Goal: Communication & Community: Answer question/provide support

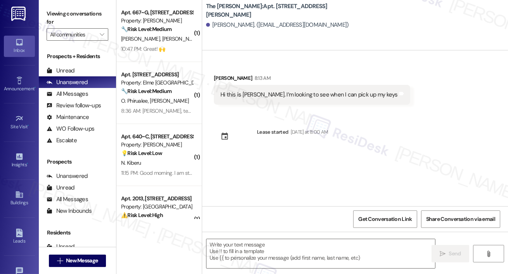
type textarea "Fetching suggested responses. Please feel free to read through the conversation…"
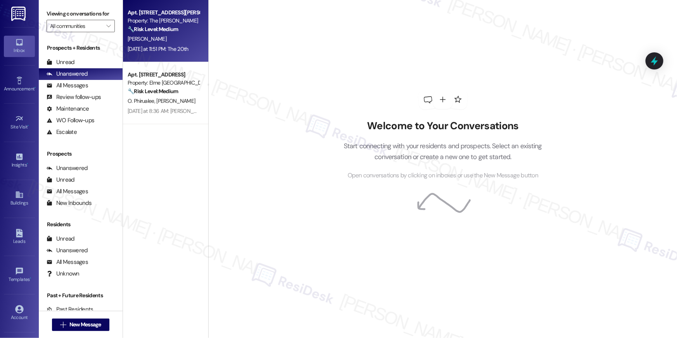
click at [183, 33] on div "Apt. 506, [STREET_ADDRESS][PERSON_NAME] Property: The [PERSON_NAME] 🔧 Risk Leve…" at bounding box center [163, 21] width 73 height 26
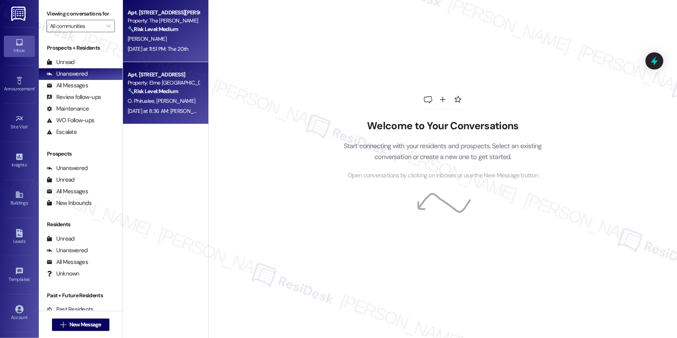
click at [182, 97] on div "O. Phirualee I. Okatan" at bounding box center [163, 101] width 73 height 10
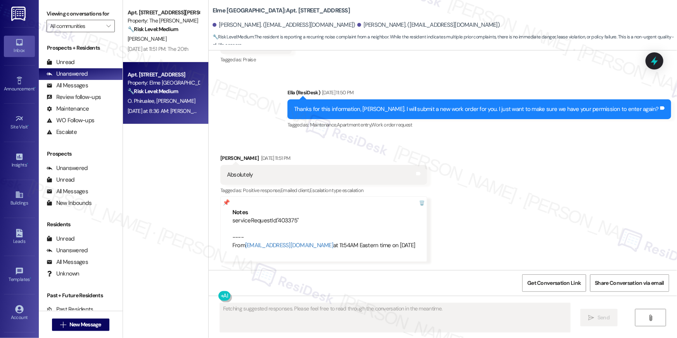
scroll to position [13038, 0]
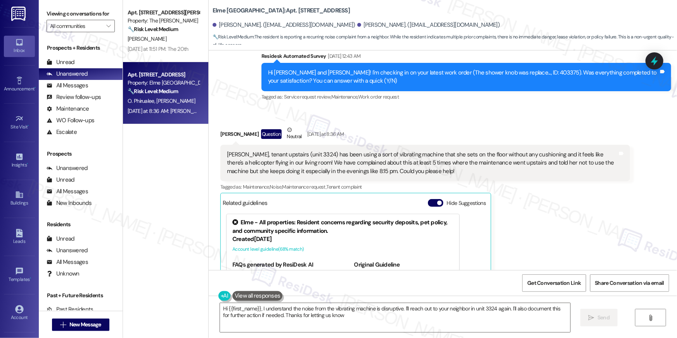
type textarea "Hi {{first_name}}, I understand the noise from the vibrating machine is disrupt…"
type textarea "Hi {{first_name}}, I understand the noise from the vibrating machine upstairs i…"
type textarea "Hi {{first_name}}, I understand the noise from the vibrating machine is disrupt…"
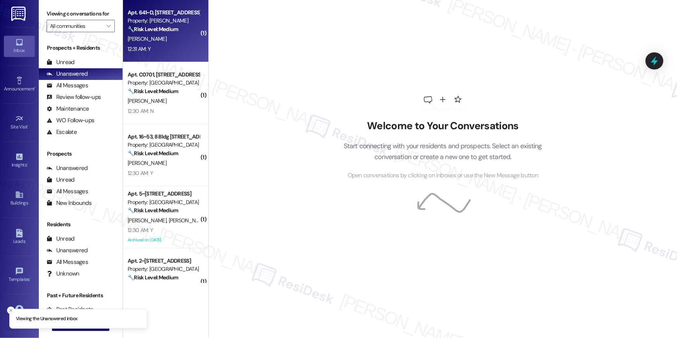
click at [174, 50] on div "12:31 AM: Y 12:31 AM: Y" at bounding box center [163, 49] width 73 height 10
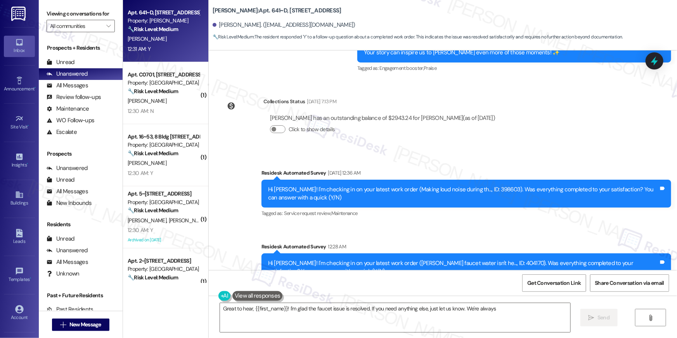
scroll to position [2235, 0]
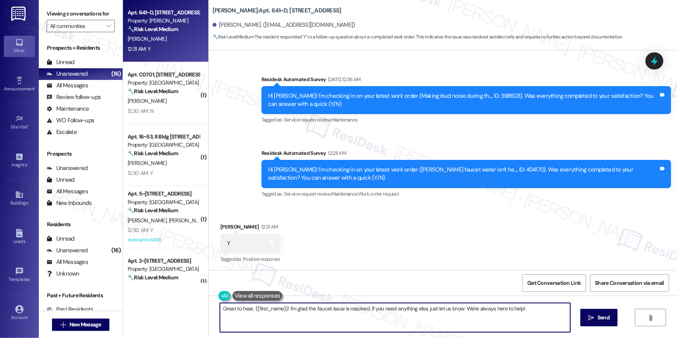
click at [382, 313] on textarea "Great to hear, {{first_name}}! I'm glad the faucet issue is resolved. If you ne…" at bounding box center [395, 317] width 350 height 29
paste textarea "Hi {{first_name}}, I’m happy to hear your work order is all taken care of! If a…"
type textarea "Hi {{first_name}}, I’m happy to hear your work order is all taken care of! If a…"
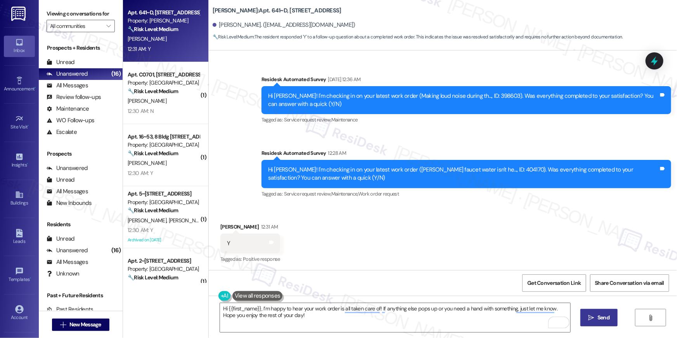
click at [599, 318] on span "Send" at bounding box center [603, 317] width 12 height 8
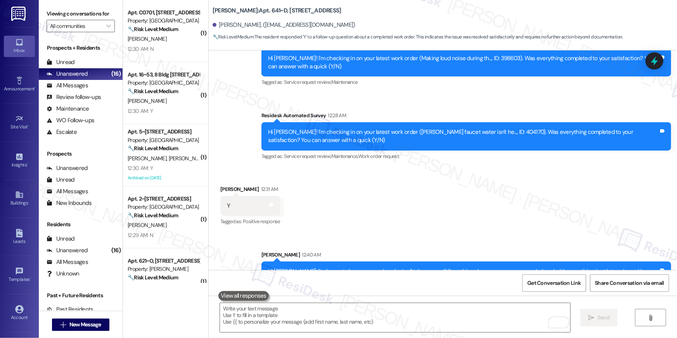
scroll to position [2298, 0]
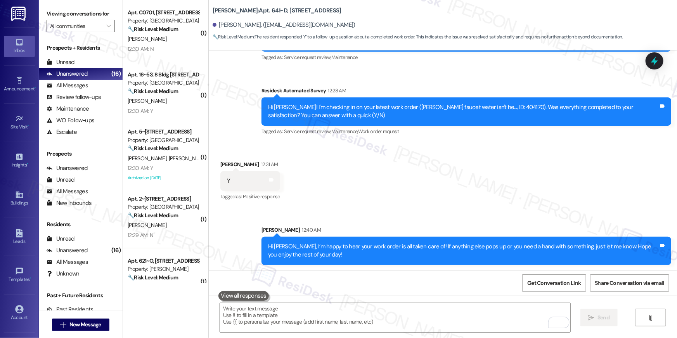
click at [410, 216] on div "Sent via SMS Sarah 12:40 AM Hi Thomas, I’m happy to hear your work order is all…" at bounding box center [443, 239] width 468 height 62
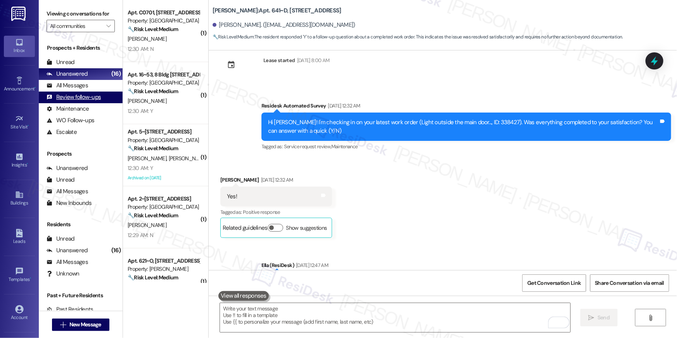
scroll to position [1335, 0]
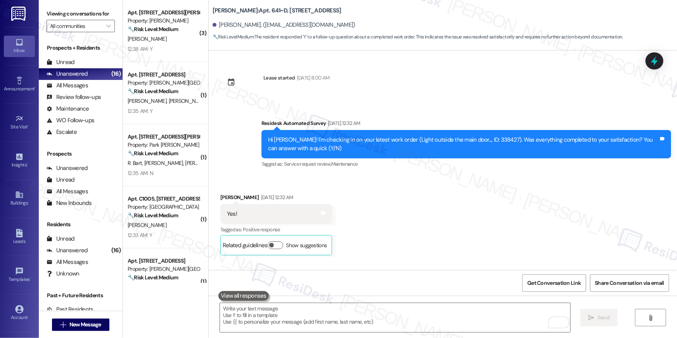
click at [183, 45] on div "12:38 AM: Y 12:38 AM: Y" at bounding box center [163, 49] width 73 height 10
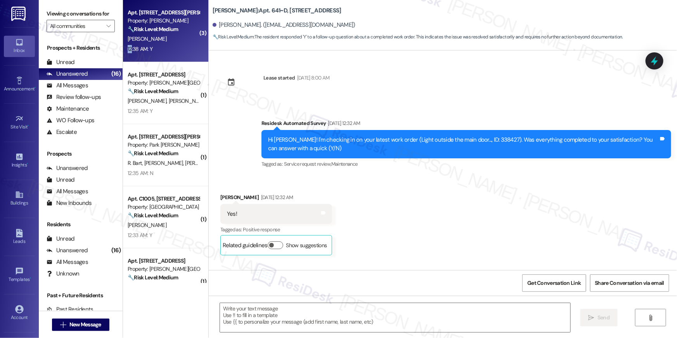
type textarea "Fetching suggested responses. Please feel free to read through the conversation…"
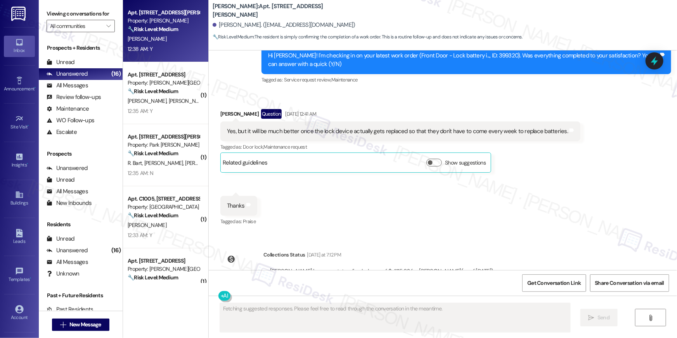
scroll to position [1566, 0]
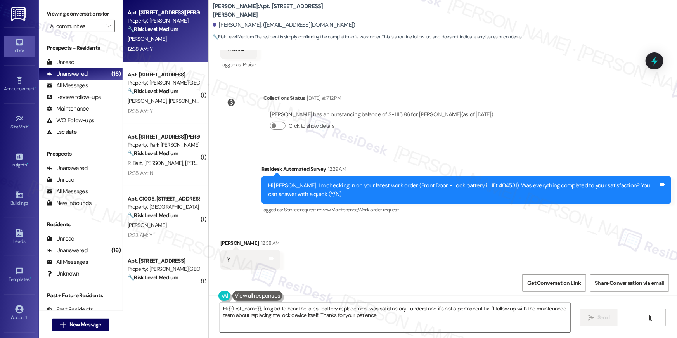
click at [509, 323] on textarea "Hi {{first_name}}, I'm glad to hear the latest battery replacement was satisfac…" at bounding box center [395, 317] width 350 height 29
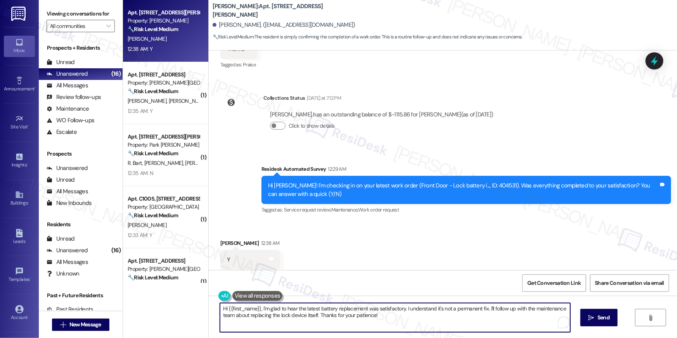
click at [509, 323] on textarea "Hi {{first_name}}, I'm glad to hear the latest battery replacement was satisfac…" at bounding box center [395, 317] width 350 height 29
paste textarea "’m happy to hear your work order is all taken care of! If anything else pops up…"
type textarea "Hi {{first_name}}, I’m happy to hear your work order is all taken care of! If a…"
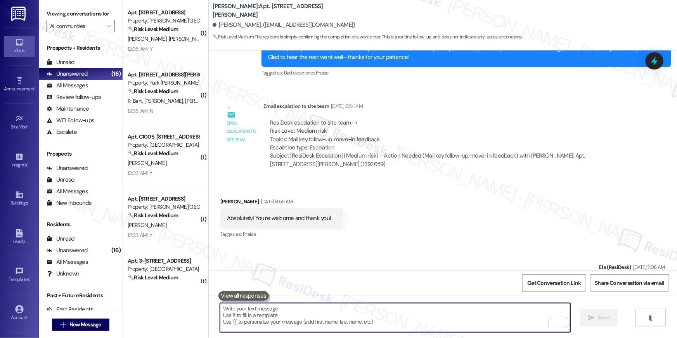
scroll to position [0, 0]
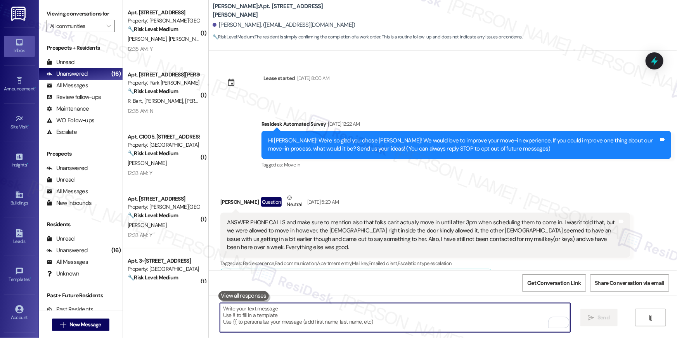
click at [482, 317] on textarea "To enrich screen reader interactions, please activate Accessibility in Grammarl…" at bounding box center [395, 317] width 350 height 29
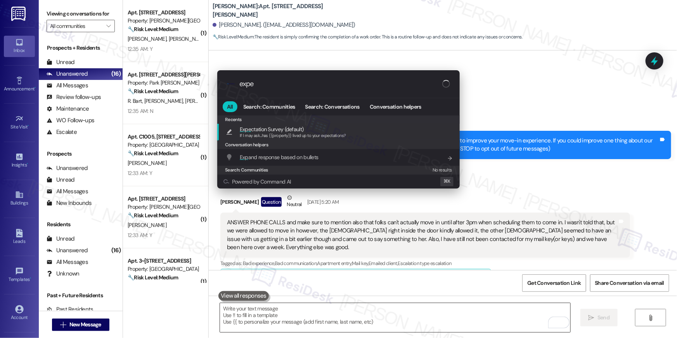
type input "expec"
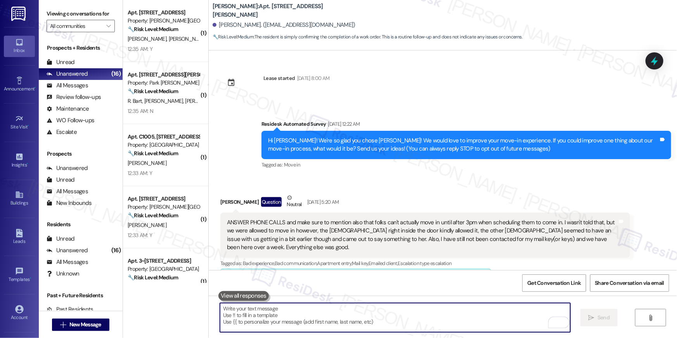
type textarea "If I may ask...has {{property}} lived up to your expectations?"
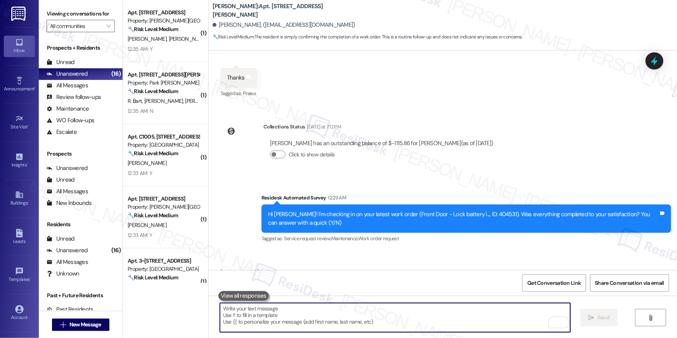
scroll to position [1565, 0]
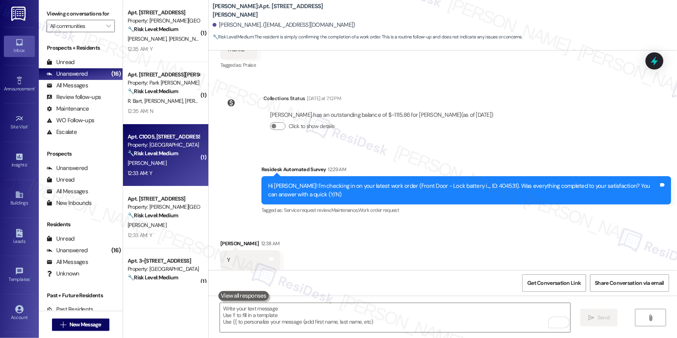
click at [169, 149] on div "🔧 Risk Level: Medium The resident confirmed the work order was completed to the…" at bounding box center [164, 153] width 72 height 8
type textarea "Fetching suggested responses. Please feel free to read through the conversation…"
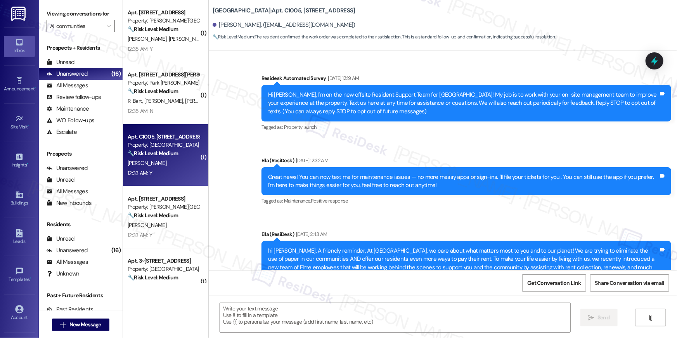
scroll to position [2265, 0]
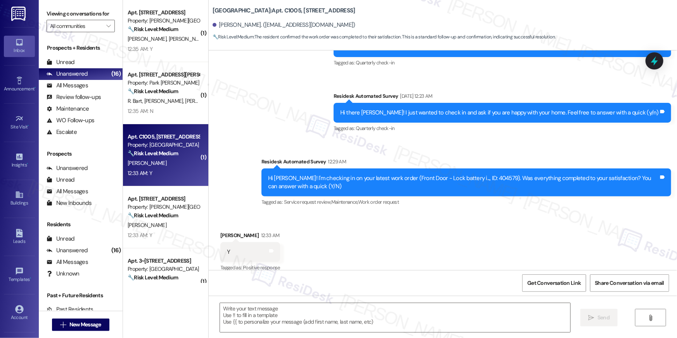
type textarea "Fetching suggested responses. Please feel free to read through the conversation…"
click at [359, 225] on div "Received via SMS Steven Luhr 12:33 AM Y Tags and notes Tagged as: Positive resp…" at bounding box center [443, 247] width 468 height 66
drag, startPoint x: 428, startPoint y: 321, endPoint x: 425, endPoint y: 308, distance: 13.9
click at [428, 321] on textarea at bounding box center [395, 317] width 350 height 29
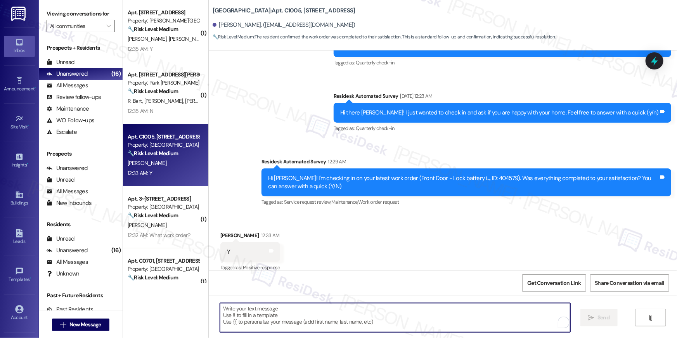
paste textarea "Hi {{first_name}}, I’m happy to hear your work order is all taken care of! If a…"
type textarea "Hi {{first_name}}, I’m happy to hear your work order is all taken care of! If a…"
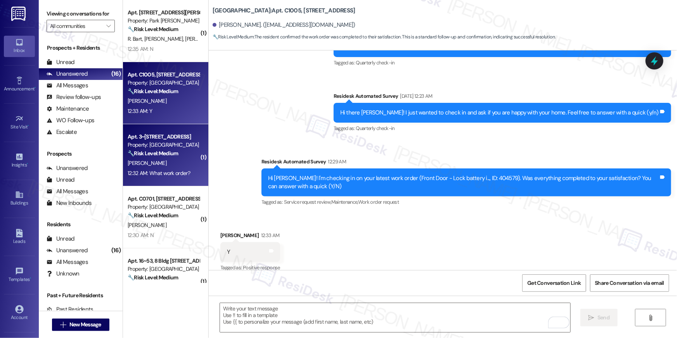
click at [168, 151] on strong "🔧 Risk Level: Medium" at bounding box center [153, 153] width 50 height 7
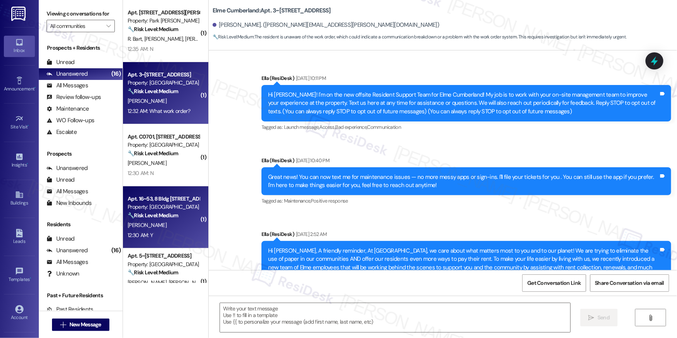
type textarea "Fetching suggested responses. Please feel free to read through the conversation…"
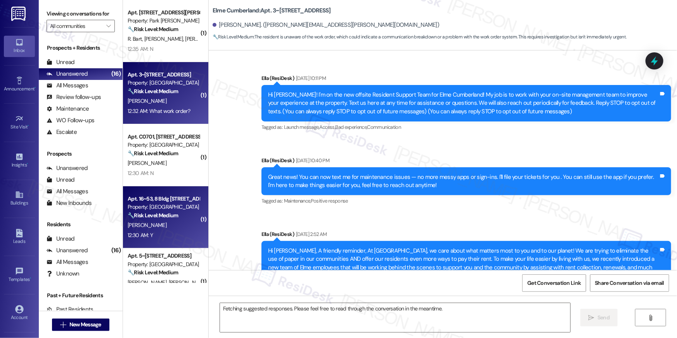
scroll to position [6130, 0]
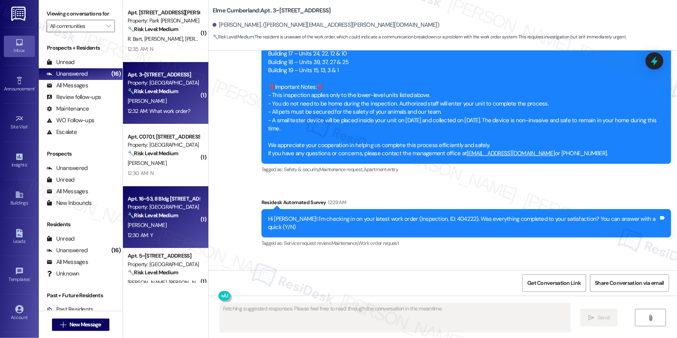
click at [183, 204] on div "Property: [GEOGRAPHIC_DATA]" at bounding box center [164, 207] width 72 height 8
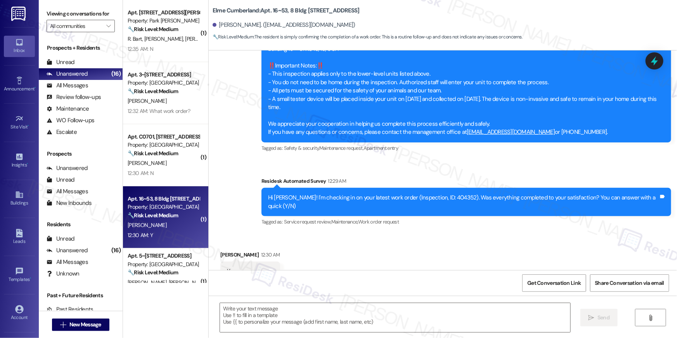
scroll to position [1225, 0]
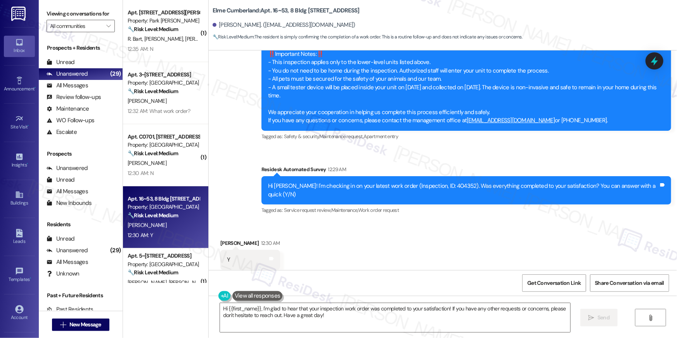
click at [375, 233] on div "Received via SMS Roderick Beard 12:30 AM Y Tags and notes Tagged as: Positive r…" at bounding box center [443, 254] width 468 height 66
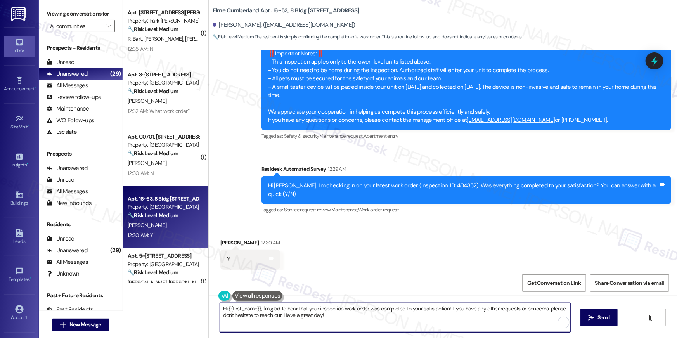
click at [384, 313] on textarea "Hi {{first_name}}, I'm glad to hear that your inspection work order was complet…" at bounding box center [395, 317] width 350 height 29
click at [311, 307] on textarea "Hi {{first_name}}, I'm glad to hear that your inspection work order was complet…" at bounding box center [395, 317] width 350 height 29
drag, startPoint x: 337, startPoint y: 309, endPoint x: 370, endPoint y: 311, distance: 33.0
click at [370, 311] on textarea "Hi {{first_name}}, I'm glad to hear that the inspection work order was complete…" at bounding box center [395, 317] width 350 height 29
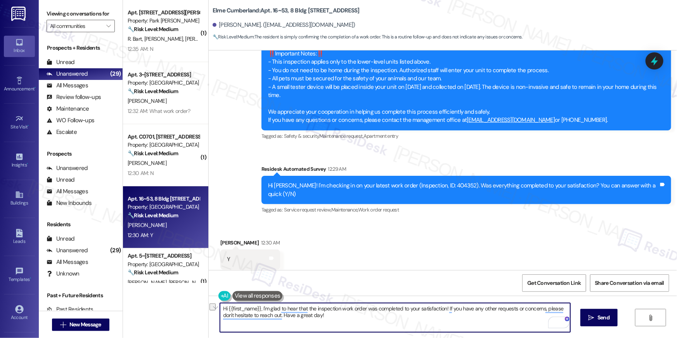
drag, startPoint x: 372, startPoint y: 309, endPoint x: 337, endPoint y: 309, distance: 35.3
click at [337, 309] on textarea "Hi {{first_name}}, I'm glad to hear that the inspection work order was complete…" at bounding box center [395, 317] width 350 height 29
click at [351, 311] on textarea "Hi {{first_name}}, I'm glad to hear that the inspection work order was complete…" at bounding box center [395, 317] width 350 height 29
drag, startPoint x: 362, startPoint y: 309, endPoint x: 339, endPoint y: 309, distance: 23.3
click at [339, 309] on textarea "Hi {{first_name}}, I'm glad to hear that the inspection work order was complete…" at bounding box center [395, 317] width 350 height 29
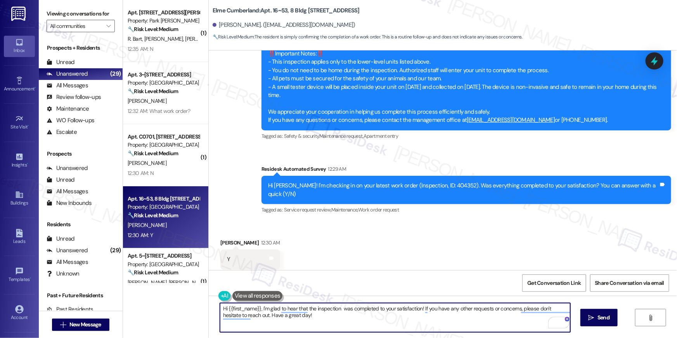
type textarea "Hi {{first_name}}, I'm glad to hear that the inspection was completed to your s…"
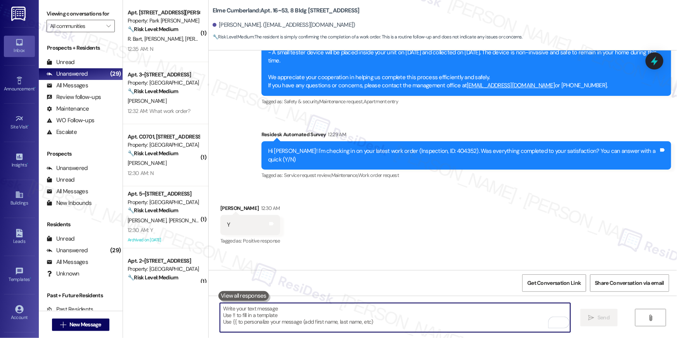
scroll to position [1288, 0]
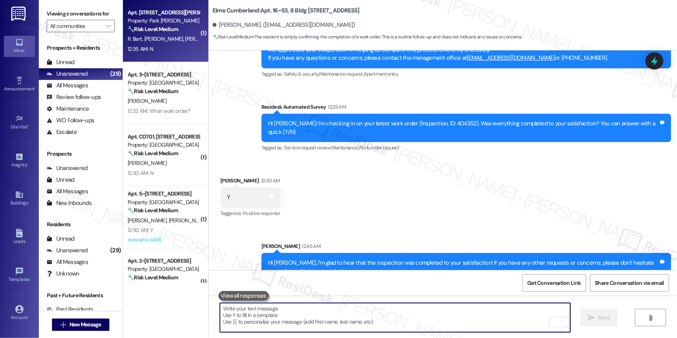
click at [148, 42] on span "K. White" at bounding box center [164, 38] width 41 height 7
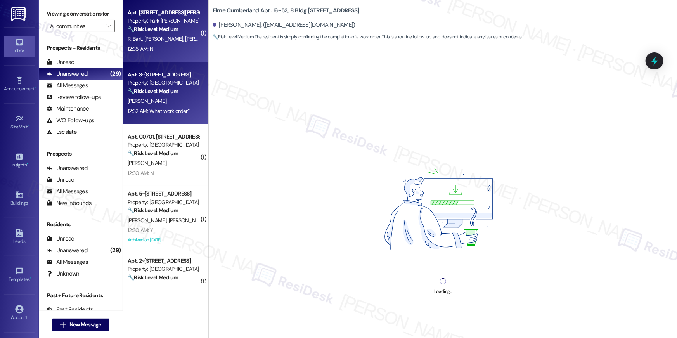
click at [154, 90] on strong "🔧 Risk Level: Medium" at bounding box center [153, 91] width 50 height 7
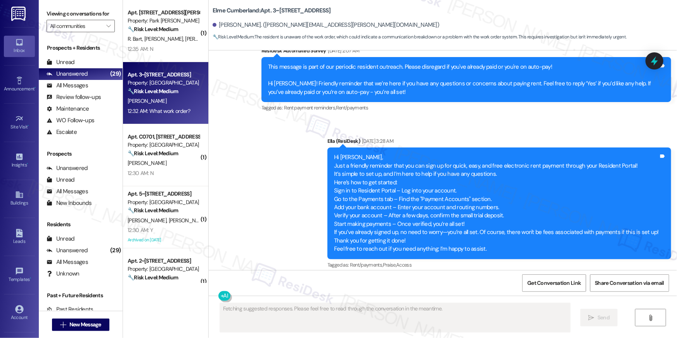
scroll to position [6129, 0]
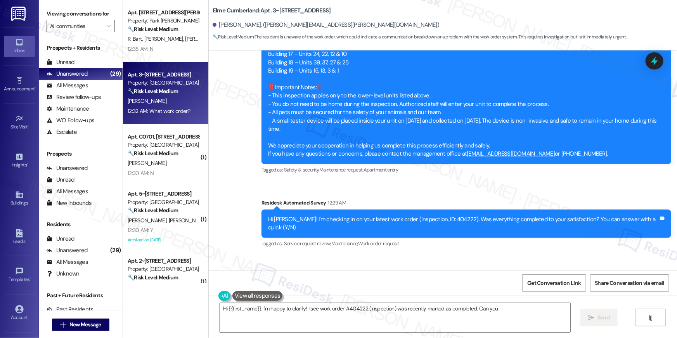
click at [295, 314] on textarea "Hi {{first_name}}, I'm happy to clarify! I see work order #404222 (Inspection) …" at bounding box center [395, 317] width 350 height 29
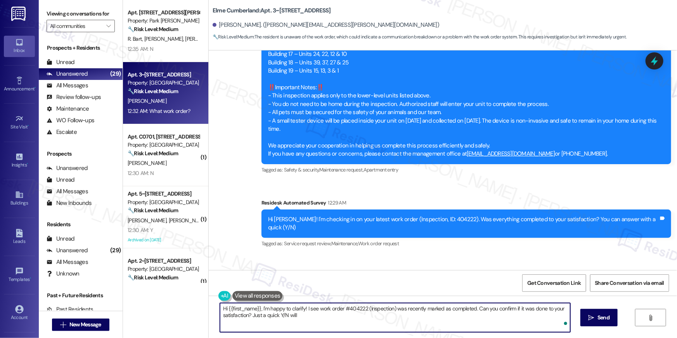
click at [314, 308] on textarea "Hi {{first_name}}, I'm happy to clarify! I see work order #404222 (Inspection) …" at bounding box center [395, 317] width 350 height 29
drag, startPoint x: 307, startPoint y: 311, endPoint x: 317, endPoint y: 310, distance: 9.8
click at [307, 311] on textarea "Hi {{first_name}}, I'm happy to clarify! I see work order #404222 (Inspection) …" at bounding box center [395, 317] width 350 height 29
click at [316, 308] on textarea "Hi {{first_name}}, I'm happy to clarify! I see work order #404222 (Inspection) …" at bounding box center [395, 317] width 350 height 29
click at [360, 309] on textarea "Hi {{first_name}}, I'm happy to clarify! I see that this work order #404222 (In…" at bounding box center [395, 317] width 350 height 29
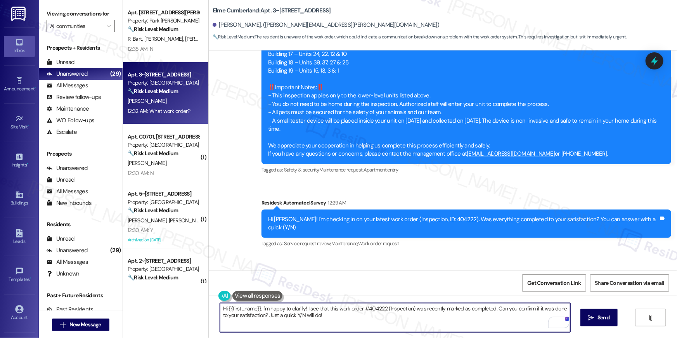
click at [488, 309] on textarea "Hi {{first_name}}, I'm happy to clarify! I see that this work order #404222 (In…" at bounding box center [395, 317] width 350 height 29
drag, startPoint x: 411, startPoint y: 306, endPoint x: 414, endPoint y: 325, distance: 18.9
click at [414, 325] on textarea "Hi {{first_name}}, I'm happy to clarify! I see that this work order was for an …" at bounding box center [395, 317] width 350 height 29
type textarea "Hi {{first_name}}, I'm happy to clarify! I see that this work order was for an …"
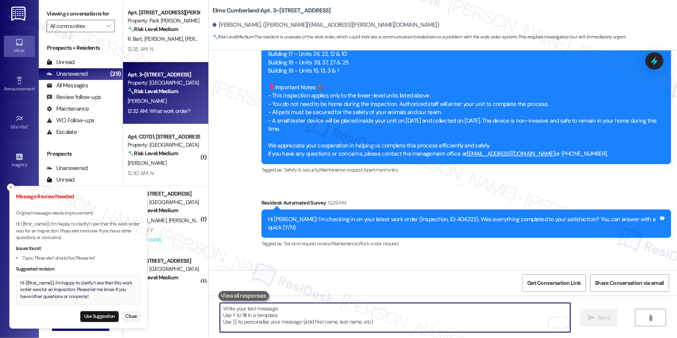
scroll to position [6130, 0]
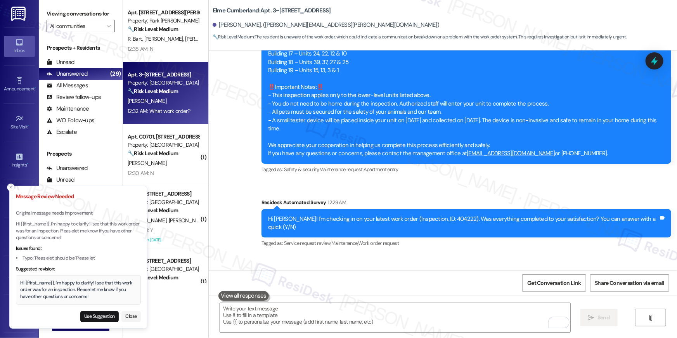
click at [411, 254] on div "Received via SMS Tanya Wrobel Question 12:32 AM What work order? Tags and notes…" at bounding box center [443, 287] width 468 height 67
click at [100, 316] on button "Use Suggestion" at bounding box center [99, 316] width 38 height 11
type textarea "Hi {{first_name}}, I'm happy to clarify! I see that this work order was for an …"
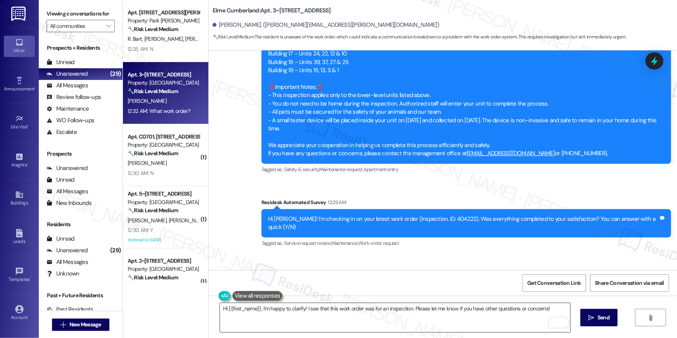
click at [299, 313] on textarea "Hi {{first_name}}, I'm happy to clarify! I see that this work order was for an …" at bounding box center [395, 317] width 350 height 29
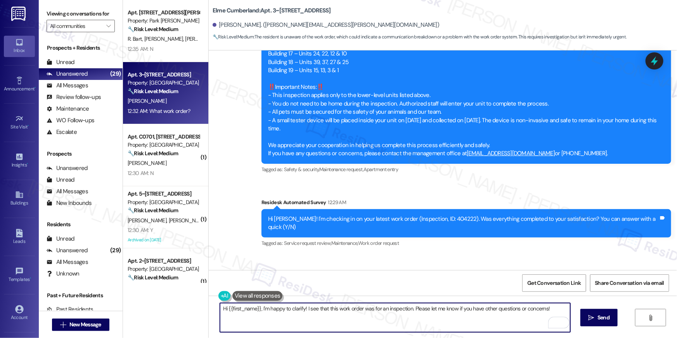
click at [506, 321] on textarea "Hi {{first_name}}, I'm happy to clarify! I see that this work order was for an …" at bounding box center [395, 317] width 350 height 29
click at [568, 320] on textarea "Hi {{first_name}}, I'm happy to clarify! I see that this work order was for an …" at bounding box center [395, 317] width 350 height 29
click at [584, 319] on button " Send" at bounding box center [599, 317] width 38 height 17
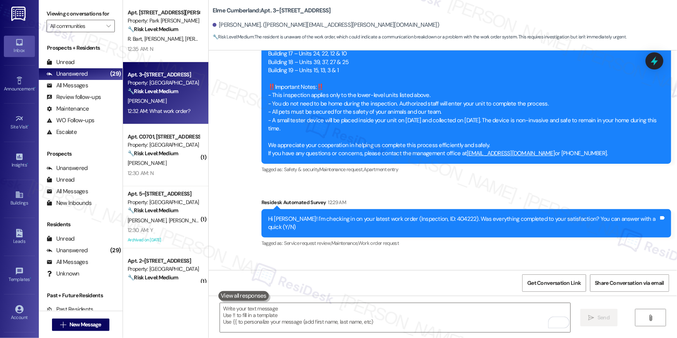
scroll to position [6129, 0]
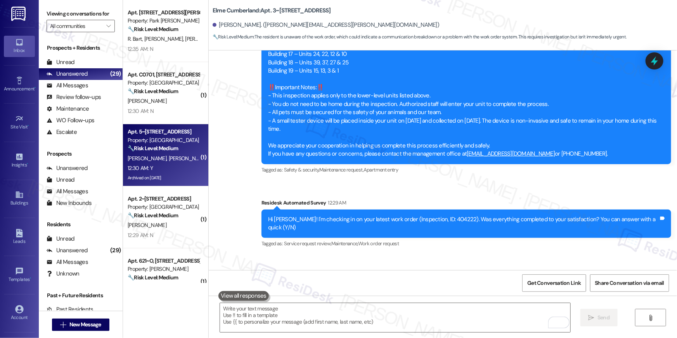
click at [164, 152] on div "Apt. 5~324, 8 Bldg 5 Cumberland Way SE Property: Elme Cumberland 🔧 Risk Level: …" at bounding box center [163, 140] width 73 height 26
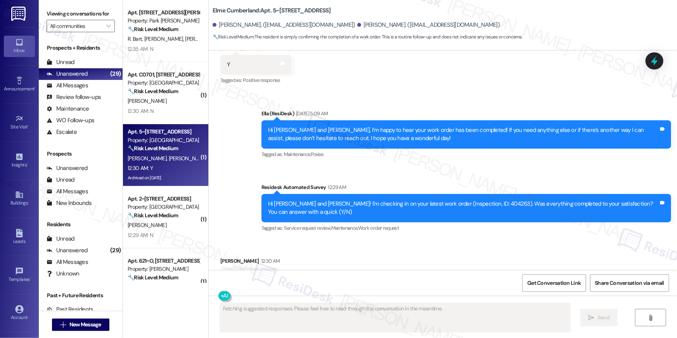
scroll to position [5500, 0]
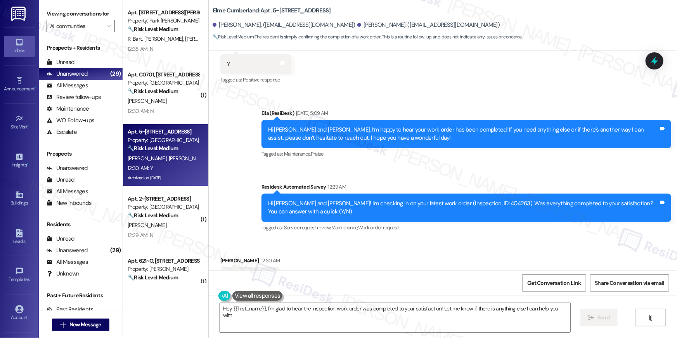
type textarea "Hey {{first_name}}, I'm glad to hear the inspection work order was completed to…"
click at [530, 320] on textarea "Hey {{first_name}}, I'm glad to hear the inspection work order was completed to…" at bounding box center [395, 317] width 350 height 29
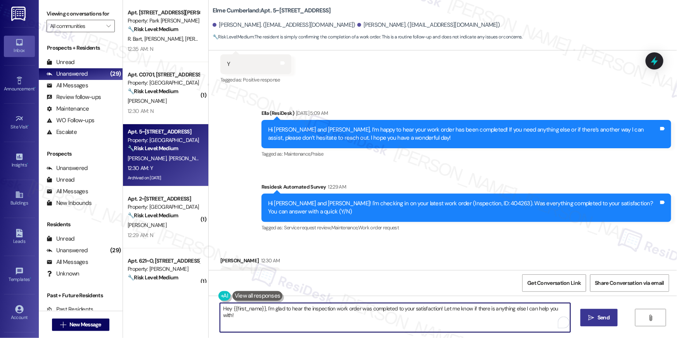
click at [598, 320] on span "Send" at bounding box center [603, 317] width 12 height 8
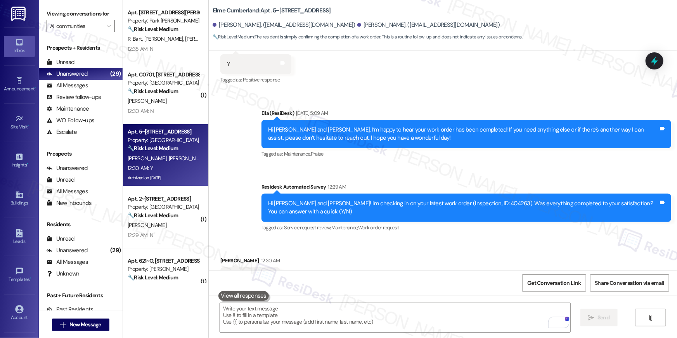
scroll to position [5499, 0]
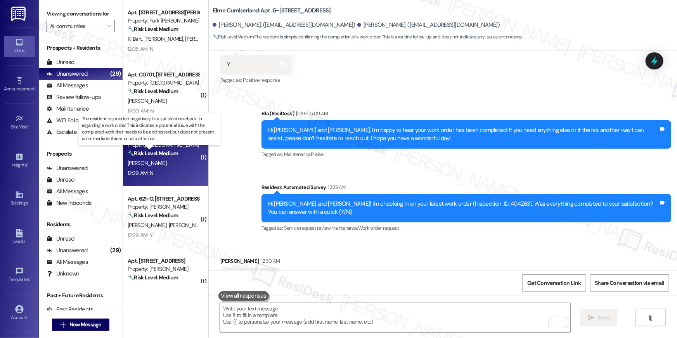
click at [171, 150] on strong "🔧 Risk Level: Medium" at bounding box center [153, 153] width 50 height 7
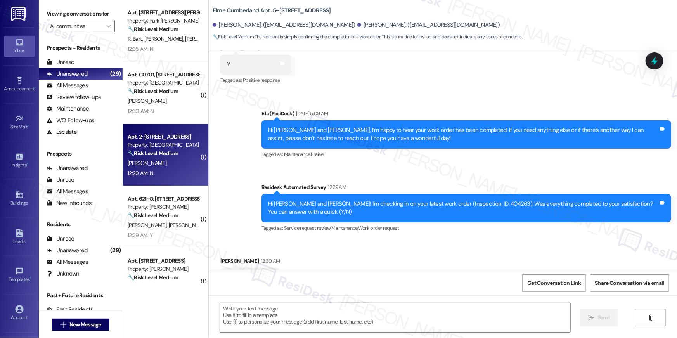
type textarea "Fetching suggested responses. Please feel free to read through the conversation…"
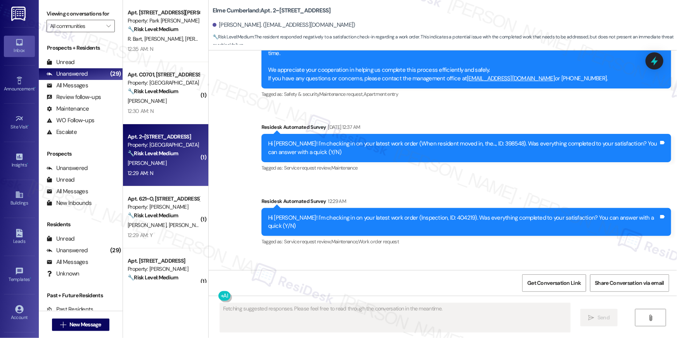
scroll to position [1777, 0]
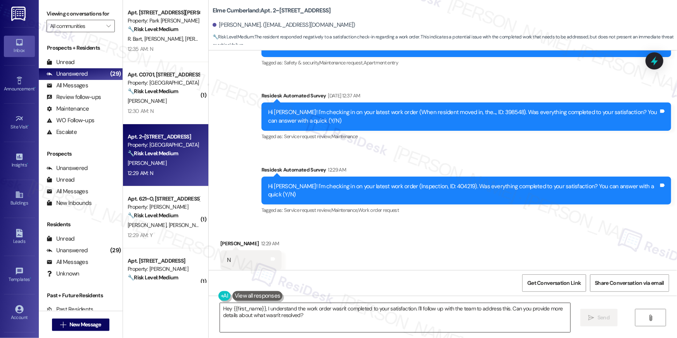
click at [351, 316] on textarea "Hey {{first_name}}, I understand the work order wasn't completed to your satisf…" at bounding box center [395, 317] width 350 height 29
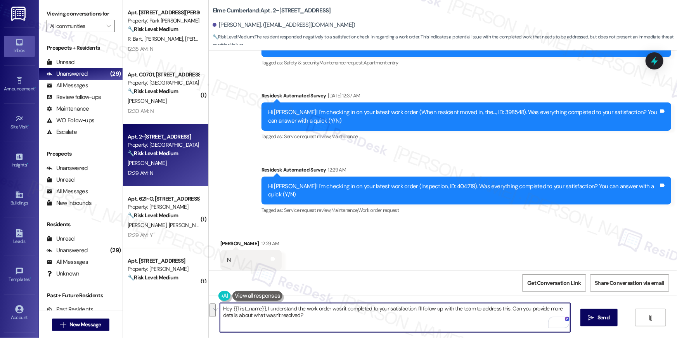
drag, startPoint x: 356, startPoint y: 321, endPoint x: 412, endPoint y: 311, distance: 56.7
click at [412, 311] on textarea "Hey {{first_name}}, I understand the work order wasn't completed to your satisf…" at bounding box center [395, 317] width 350 height 29
type textarea "Hey {{first_name}}, I understand the work order wasn't completed to your satisf…"
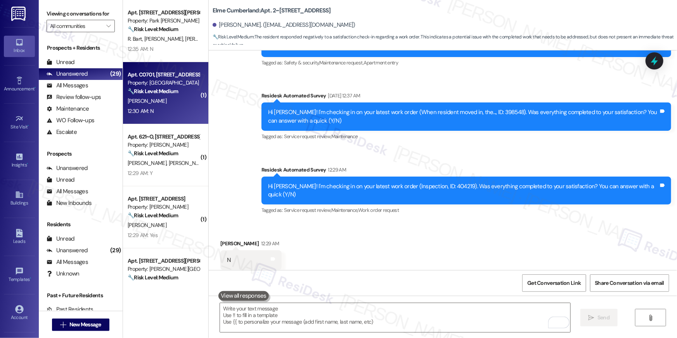
click at [172, 103] on div "A. Iyer" at bounding box center [163, 101] width 73 height 10
type textarea "Fetching suggested responses. Please feel free to read through the conversation…"
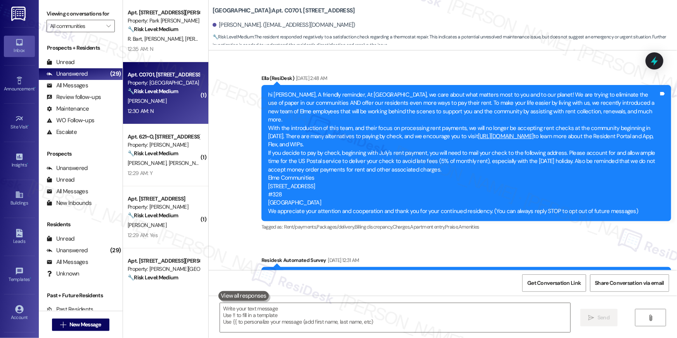
scroll to position [2407, 0]
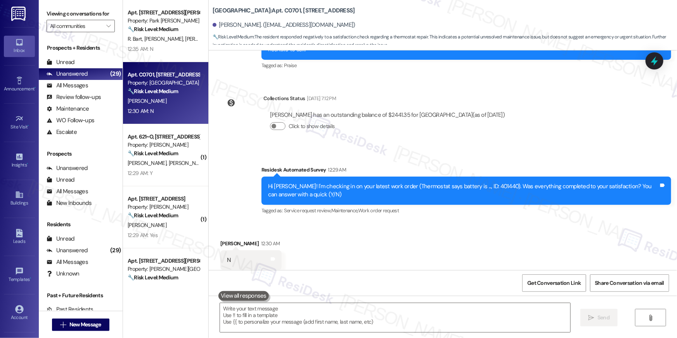
click at [470, 182] on div "Hi Anand! I'm checking in on your latest work order (Thermostat says battery is…" at bounding box center [463, 190] width 390 height 17
copy div "401440"
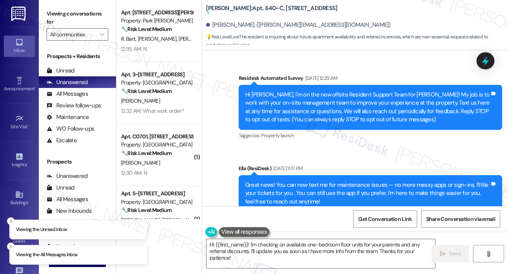
scroll to position [8753, 0]
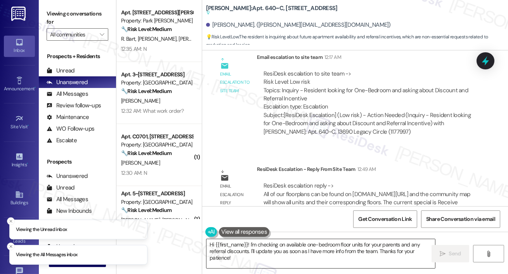
click at [266, 259] on textarea "Hi {{first_name}}! I'm checking on available one-bedroom floor units for your p…" at bounding box center [320, 253] width 228 height 29
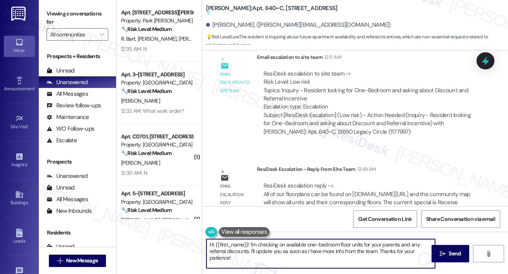
drag, startPoint x: 266, startPoint y: 260, endPoint x: 251, endPoint y: 242, distance: 23.9
click at [251, 242] on textarea "Hi {{first_name}}! I'm checking on available one-bedroom floor units for your p…" at bounding box center [320, 253] width 228 height 29
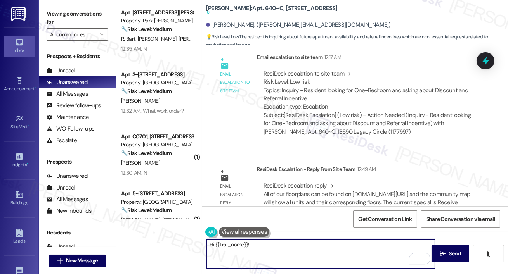
paste textarea "The site team provided an update. You can view all of our floorplans at elmedul…"
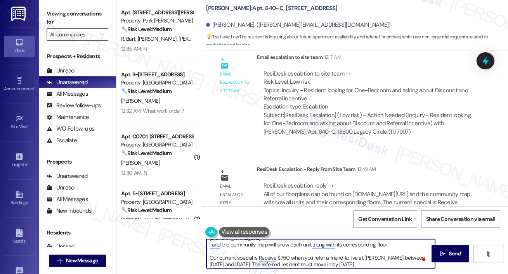
scroll to position [2, 0]
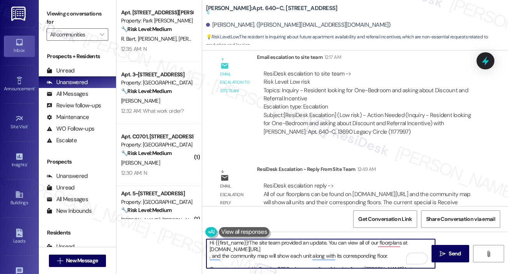
click at [251, 242] on textarea "Hi {{first_name}}!The site team provided an update. You can view all of our flo…" at bounding box center [320, 253] width 228 height 29
type textarea "Hi {{first_name}}! The site team provided an update. You can view all of our fl…"
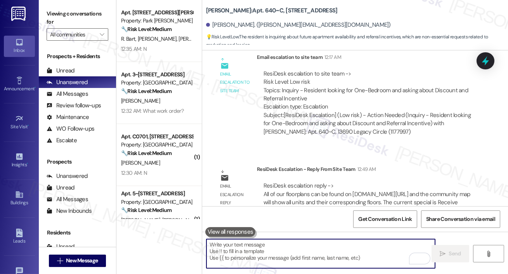
scroll to position [8480, 0]
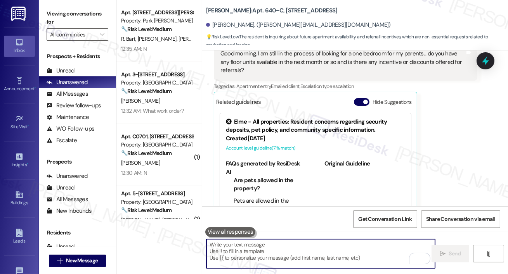
click at [252, 250] on textarea "To enrich screen reader interactions, please activate Accessibility in Grammarl…" at bounding box center [320, 253] width 228 height 29
paste textarea "Be sure they mention your name when they apply so you qualify for the bonus! Le…"
type textarea "Be sure they mention your name when they apply so you qualify for the bonus! Le…"
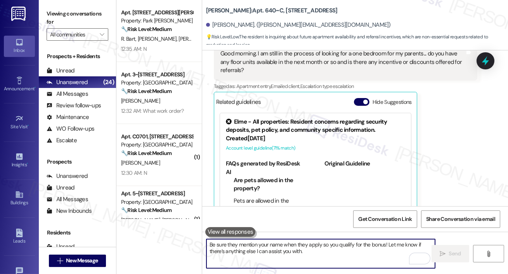
scroll to position [8, 0]
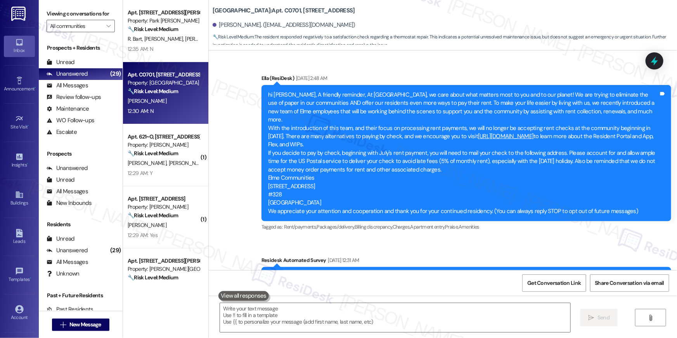
scroll to position [2407, 0]
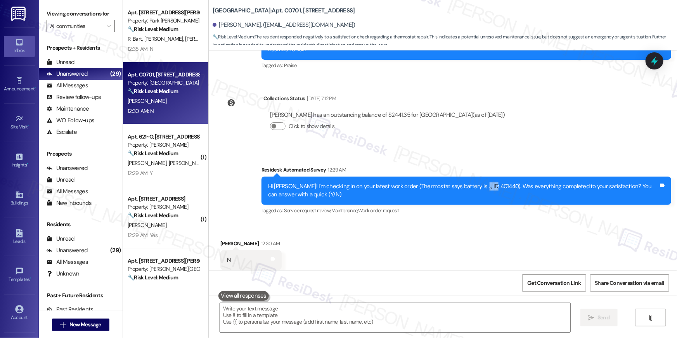
click at [295, 311] on textarea at bounding box center [395, 317] width 350 height 29
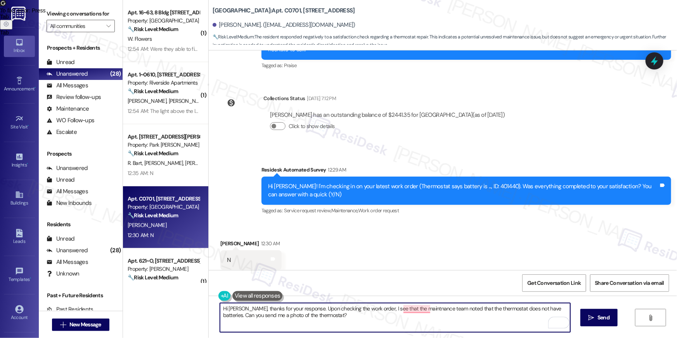
click at [411, 308] on textarea "Hi Anand, thanks for your response. Upon checking the work order, I see that th…" at bounding box center [395, 317] width 350 height 29
click at [412, 309] on textarea "Hi Anand, thanks for your response. Upon checking the work order, I see that th…" at bounding box center [395, 317] width 350 height 29
type textarea "Hi Anand, thanks for your response. Upon checking the work order, I see that th…"
drag, startPoint x: 486, startPoint y: 247, endPoint x: 484, endPoint y: 251, distance: 4.3
click at [485, 247] on div "Received via SMS Anand Iyer 12:30 AM N Tags and notes Tagged as: Negative respo…" at bounding box center [443, 255] width 468 height 66
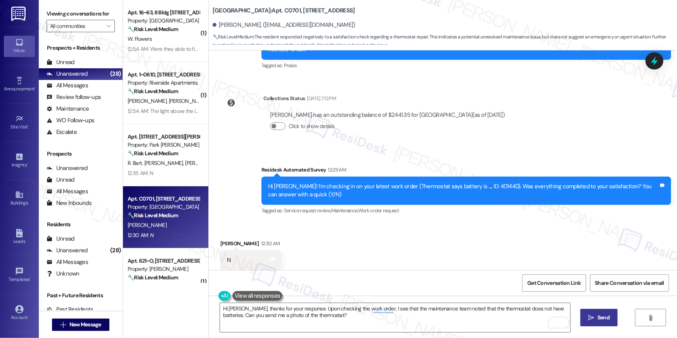
click at [594, 321] on span " Send" at bounding box center [599, 317] width 24 height 8
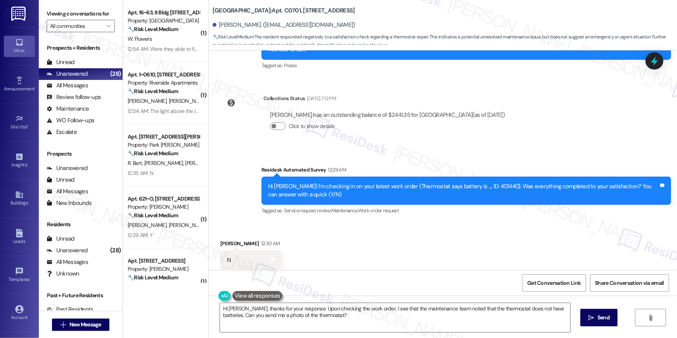
drag, startPoint x: 373, startPoint y: 245, endPoint x: 377, endPoint y: 240, distance: 6.5
click at [376, 241] on div "Received via SMS Anand Iyer 12:30 AM N Tags and notes Tagged as: Negative respo…" at bounding box center [443, 255] width 468 height 66
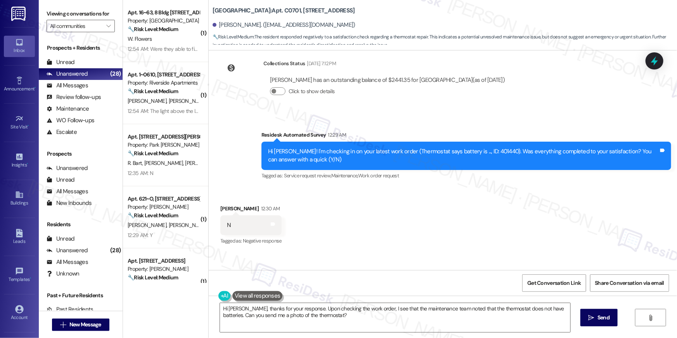
scroll to position [2469, 0]
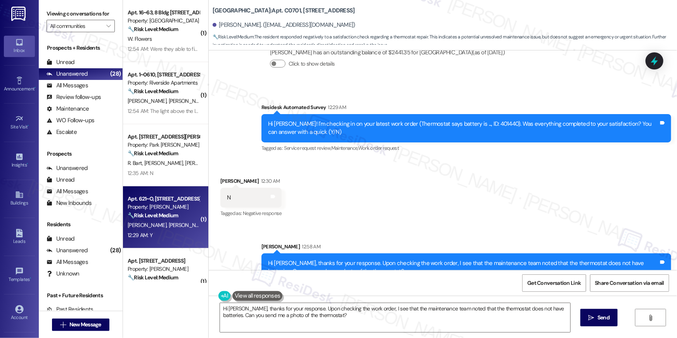
click at [167, 201] on div "Apt. 621~O, 13690 Legacy Circle" at bounding box center [164, 199] width 72 height 8
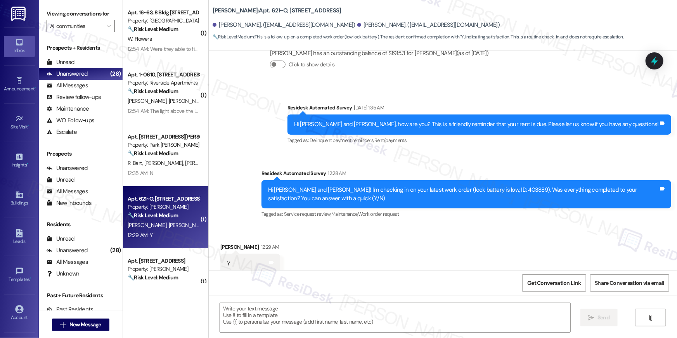
type textarea "Fetching suggested responses. Please feel free to read through the conversation…"
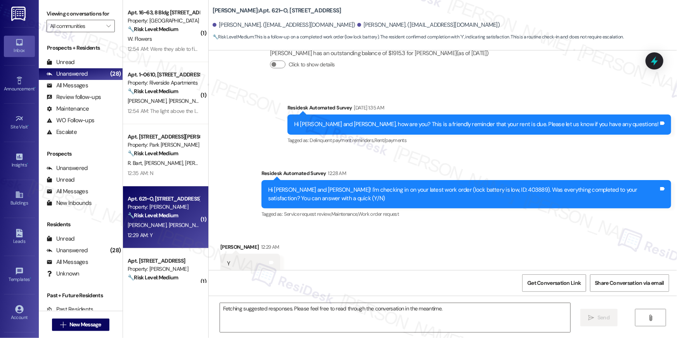
scroll to position [264, 0]
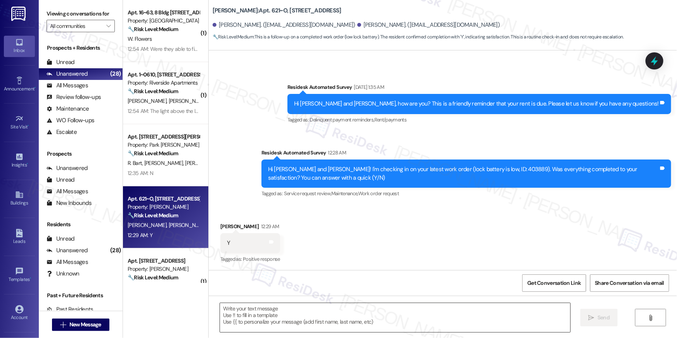
click at [409, 311] on textarea at bounding box center [395, 317] width 350 height 29
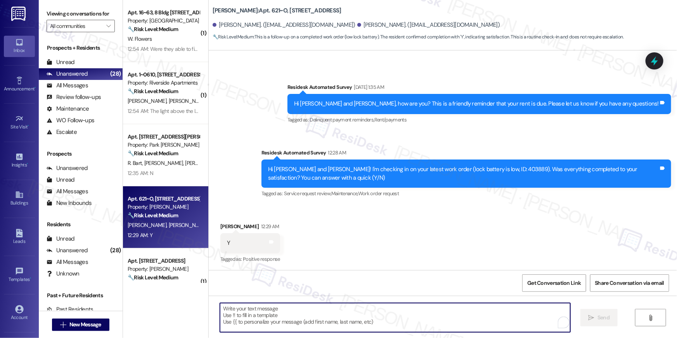
paste textarea "401440"
type textarea "401440"
click at [374, 315] on textarea "To enrich screen reader interactions, please activate Accessibility in Grammarl…" at bounding box center [395, 317] width 350 height 29
paste textarea "Hi {{first_name}}, I’m happy to hear your work order is all taken care of! If a…"
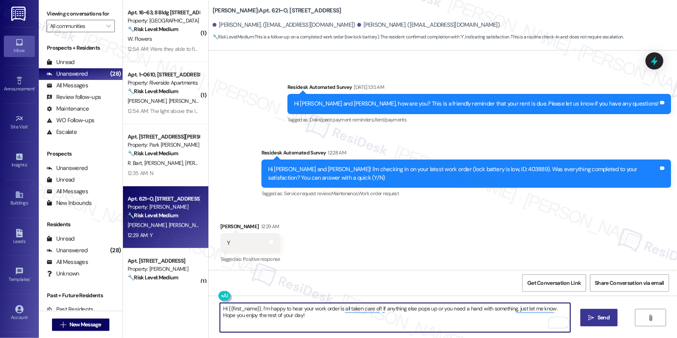
type textarea "Hi {{first_name}}, I’m happy to hear your work order is all taken care of! If a…"
click at [587, 320] on span " Send" at bounding box center [599, 317] width 24 height 8
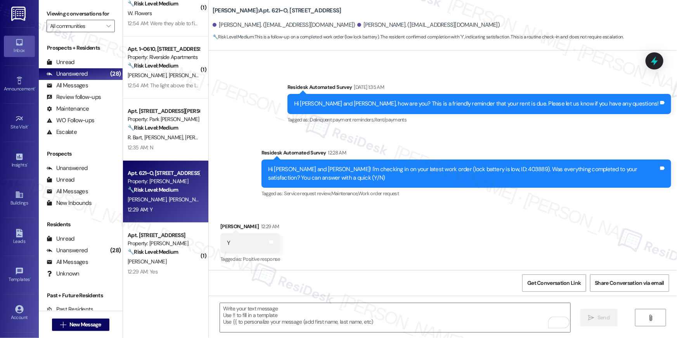
scroll to position [132, 0]
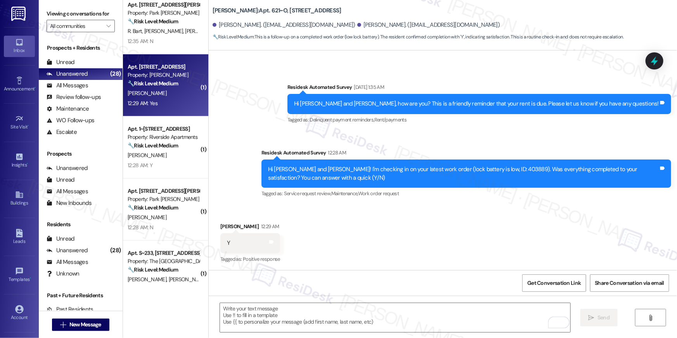
click at [153, 104] on div "12:29 AM: Yes 12:29 AM: Yes" at bounding box center [163, 103] width 73 height 10
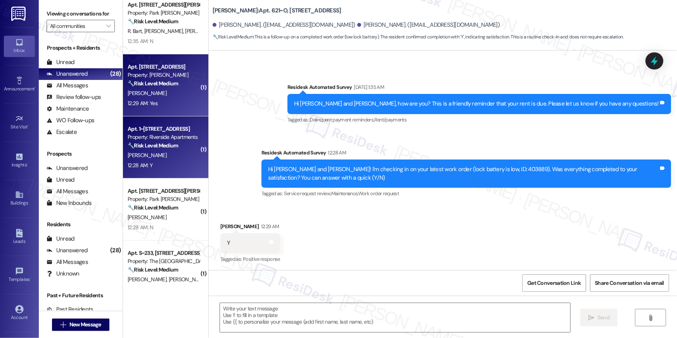
type textarea "Fetching suggested responses. Please feel free to read through the conversation…"
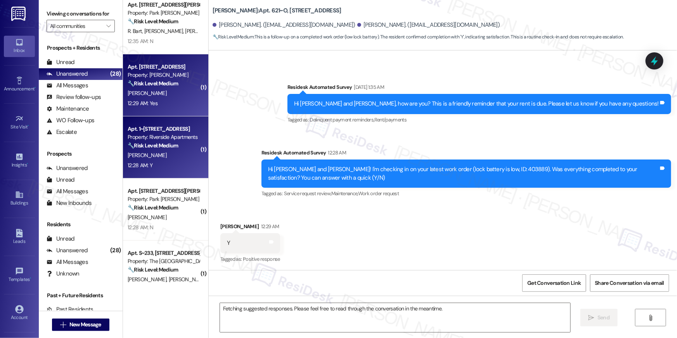
click at [156, 133] on div "Property: Riverside Apartments" at bounding box center [164, 137] width 72 height 8
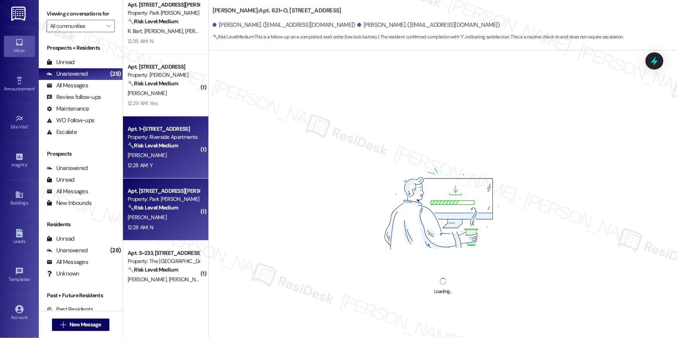
click at [161, 193] on div "Apt. 102, 2000 North Adams Street" at bounding box center [164, 191] width 72 height 8
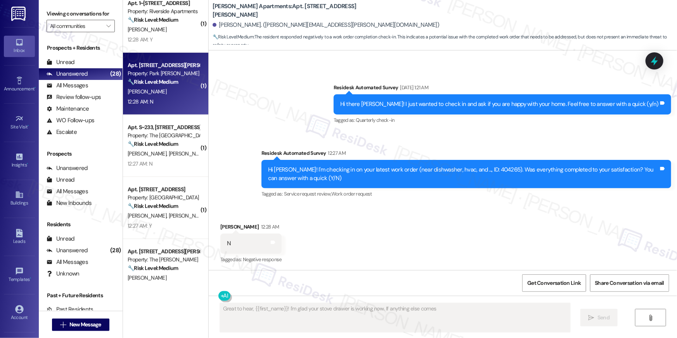
scroll to position [262, 0]
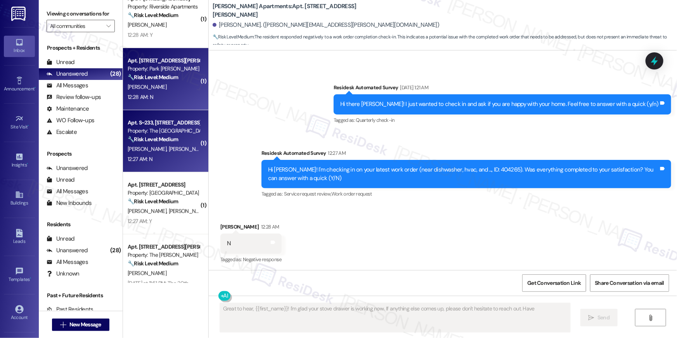
type textarea "Great to hear, {{first_name}}! I'm glad your stove drawer is working now. If an…"
click at [154, 140] on strong "🔧 Risk Level: Medium" at bounding box center [153, 139] width 50 height 7
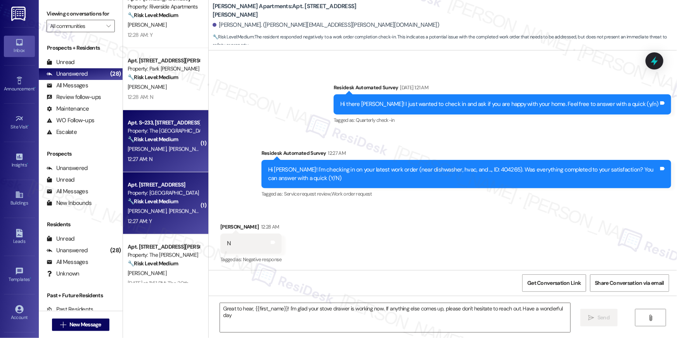
type textarea "Great to hear, {{first_name}}! I'm glad your stove drawer is working now. If an…"
click at [158, 190] on div "Property: [GEOGRAPHIC_DATA]" at bounding box center [164, 193] width 72 height 8
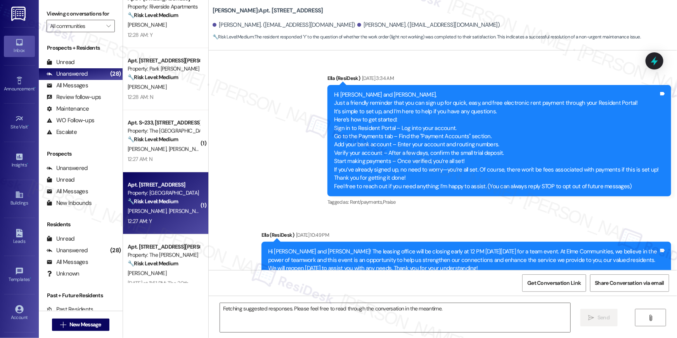
scroll to position [3967, 0]
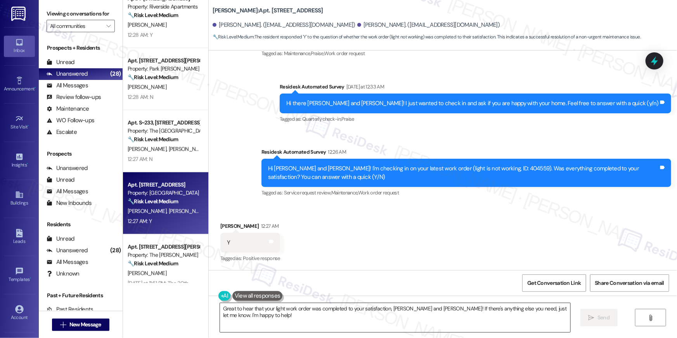
click at [390, 314] on textarea "Great to hear that your light work order was completed to your satisfaction, Su…" at bounding box center [395, 317] width 350 height 29
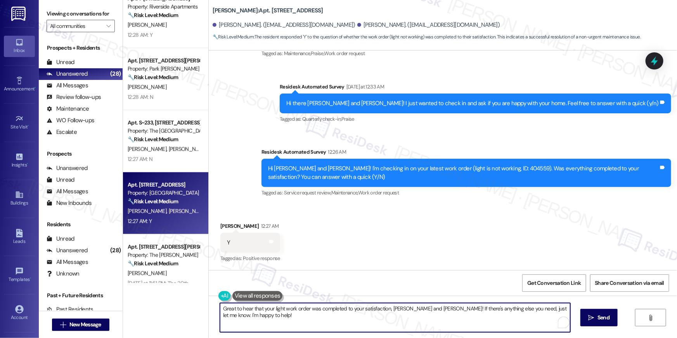
click at [390, 314] on textarea "Great to hear that your light work order was completed to your satisfaction, Su…" at bounding box center [395, 317] width 350 height 29
paste textarea "Hi {{first_name}}, I’m happy to hear your work order is all taken care of! If a…"
type textarea "Hi {{first_name}}, I’m happy to hear your work order is all taken care of! If a…"
click at [582, 322] on button " Send" at bounding box center [599, 317] width 38 height 17
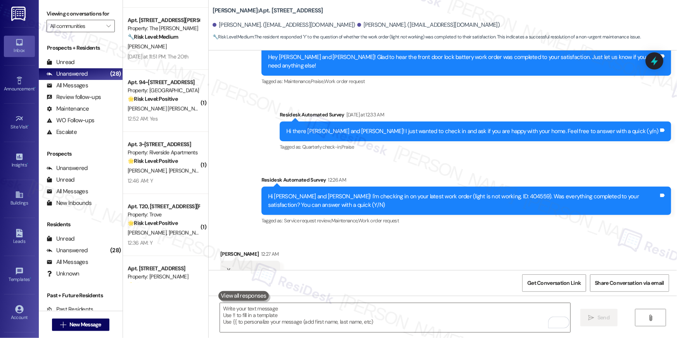
scroll to position [454, 0]
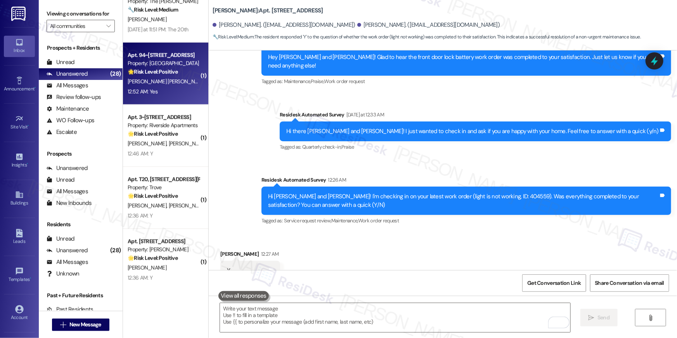
click at [168, 94] on div "12:52 AM: Yes 12:52 AM: Yes" at bounding box center [163, 92] width 73 height 10
type textarea "Fetching suggested responses. Please feel free to read through the conversation…"
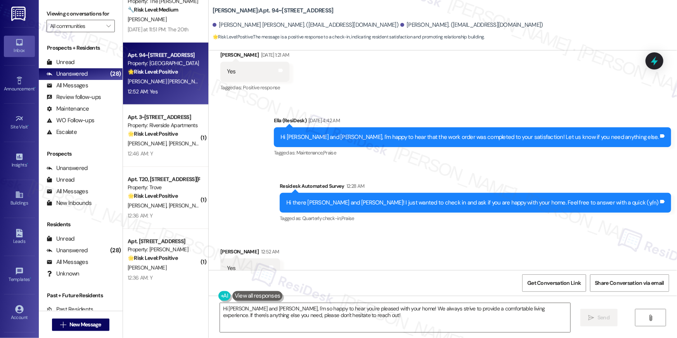
scroll to position [1414, 0]
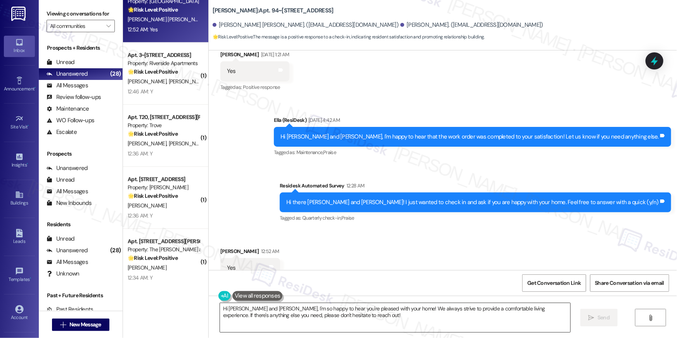
click at [357, 315] on textarea "Hi Jose and Iris, I'm so happy to hear you're pleased with your home! We always…" at bounding box center [395, 317] width 350 height 29
click at [356, 315] on textarea "Hi Jose and Iris, I'm so happy to hear you're pleased with your home! We always…" at bounding box center [395, 317] width 350 height 29
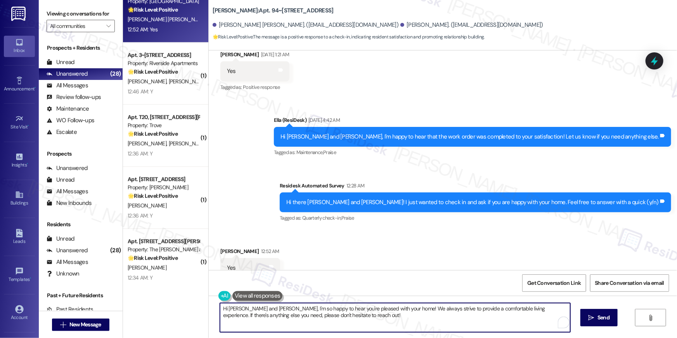
paste textarea "Thanks so much, {{first_name}}! I’m really glad to hear you’re happy with your …"
type textarea "Thanks so much, {{first_name}}! I’m really glad to hear you’re happy with your …"
click at [591, 314] on icon "" at bounding box center [591, 317] width 6 height 6
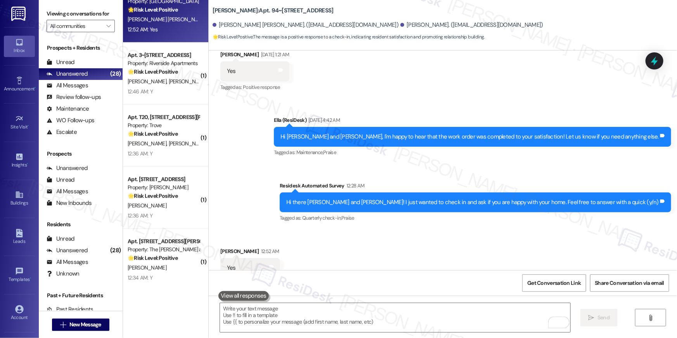
scroll to position [1414, 0]
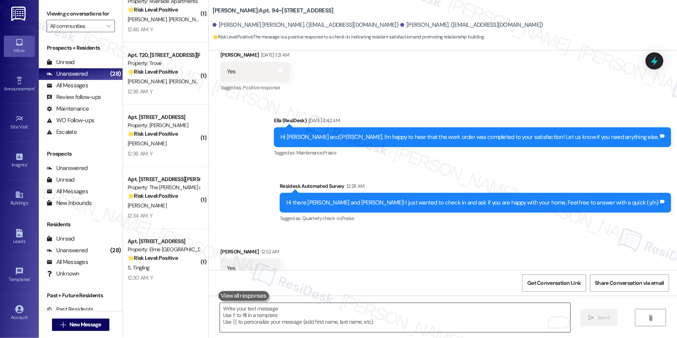
click at [401, 308] on textarea "To enrich screen reader interactions, please activate Accessibility in Grammarl…" at bounding box center [395, 317] width 350 height 29
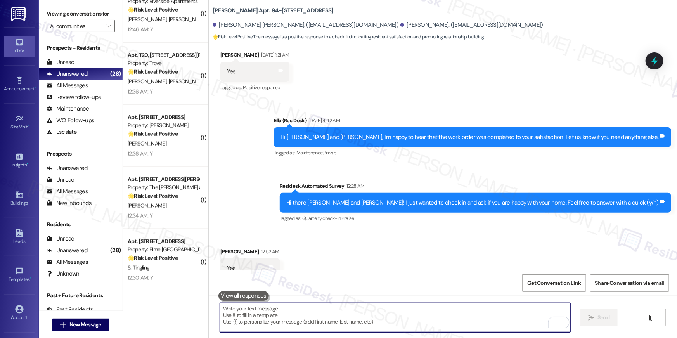
paste textarea "When you have a moment, would you mind leaving us a quick Google Review? ⭐ It o…"
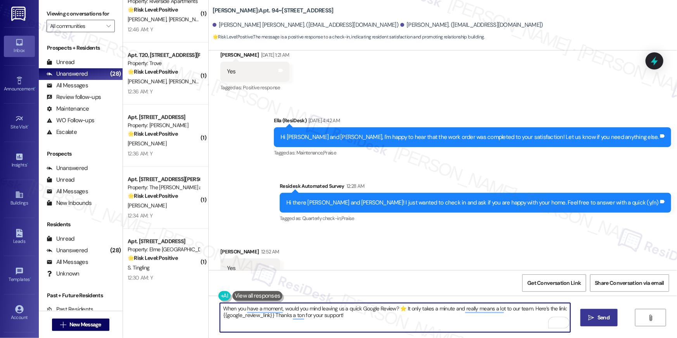
type textarea "When you have a moment, would you mind leaving us a quick Google Review? ⭐ It o…"
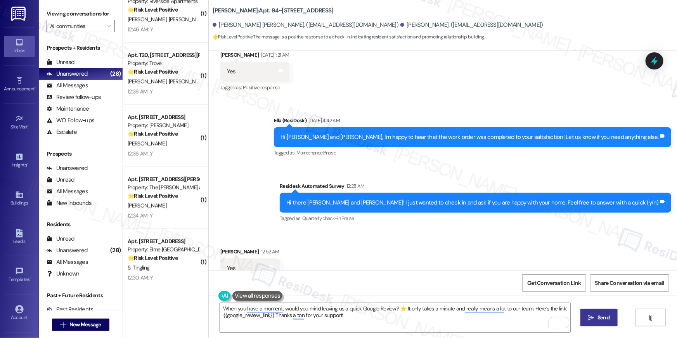
click at [591, 316] on icon "" at bounding box center [591, 317] width 6 height 6
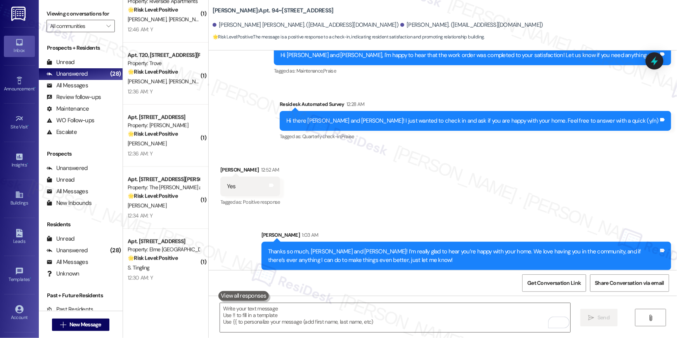
scroll to position [1539, 0]
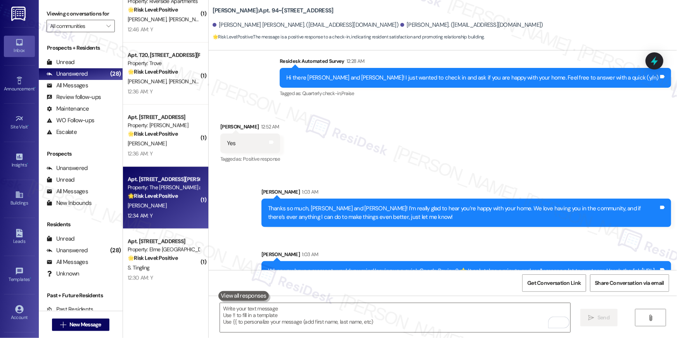
click at [175, 197] on div "🌟 Risk Level: Positive The resident confirmed the work order was completed to t…" at bounding box center [164, 196] width 72 height 8
type textarea "Fetching suggested responses. Please feel free to read through the conversation…"
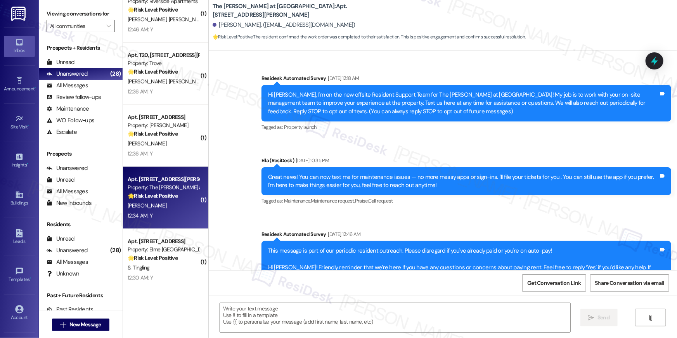
scroll to position [3338, 0]
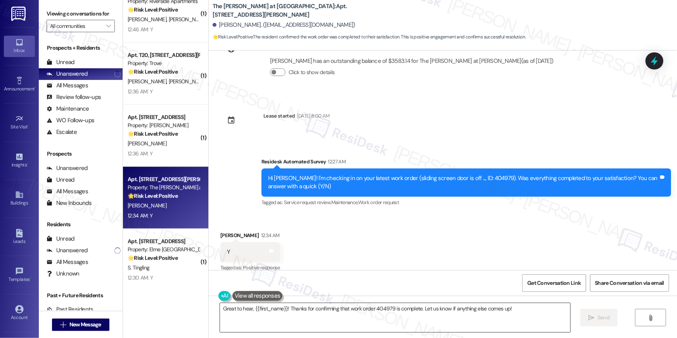
click at [512, 312] on textarea "Great to hear, {{first_name}}! Thanks for confirming that work order 404979 is …" at bounding box center [395, 317] width 350 height 29
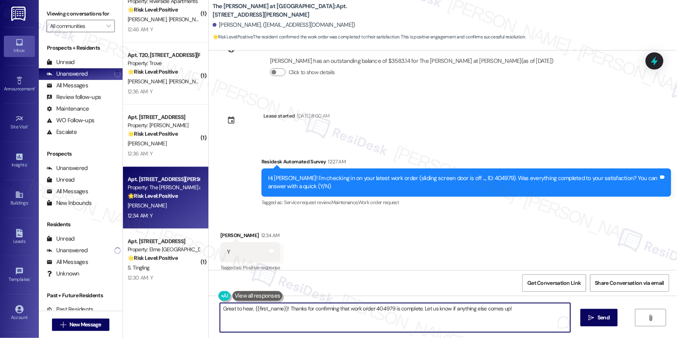
click at [512, 312] on textarea "Great to hear, {{first_name}}! Thanks for confirming that work order 404979 is …" at bounding box center [395, 317] width 350 height 29
paste textarea "Hi {{first_name}}, I’m happy to hear your work order is all taken care of! If a…"
type textarea "Hi {{first_name}}, I’m happy to hear your work order is all taken care of! If a…"
click at [602, 317] on span "Send" at bounding box center [603, 317] width 12 height 8
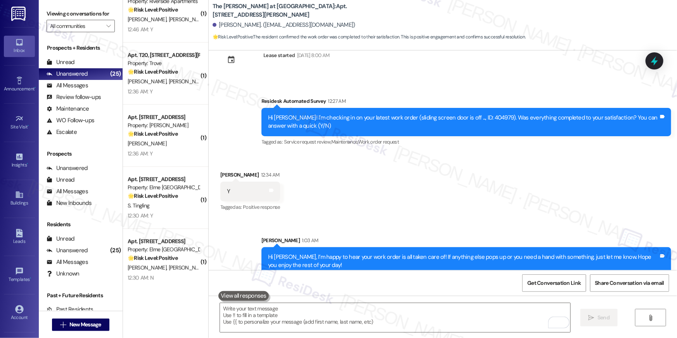
scroll to position [3401, 0]
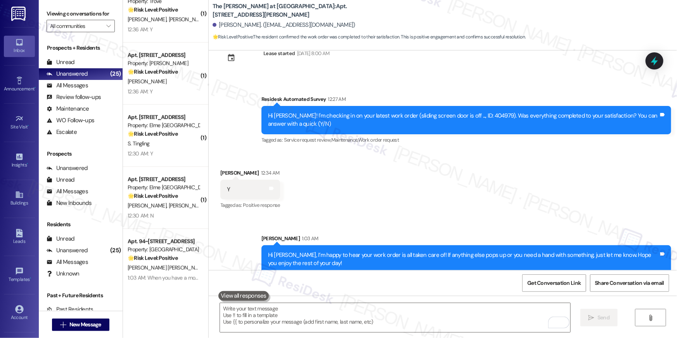
click at [369, 188] on div "Received via SMS Daniel Dunn 12:34 AM Y Tags and notes Tagged as: Positive resp…" at bounding box center [443, 184] width 468 height 66
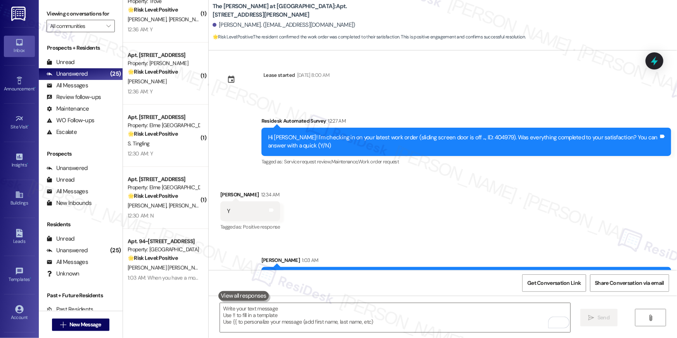
scroll to position [3379, 0]
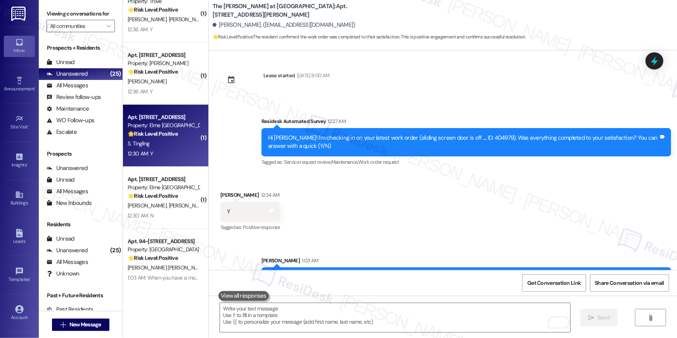
click at [171, 147] on div "S. Tingling" at bounding box center [163, 144] width 73 height 10
type textarea "Fetching suggested responses. Please feel free to read through the conversation…"
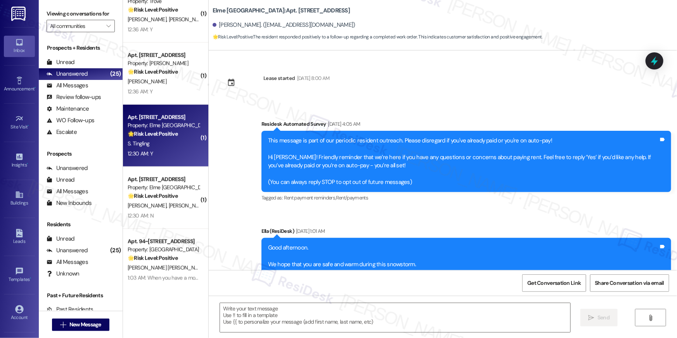
scroll to position [7431, 0]
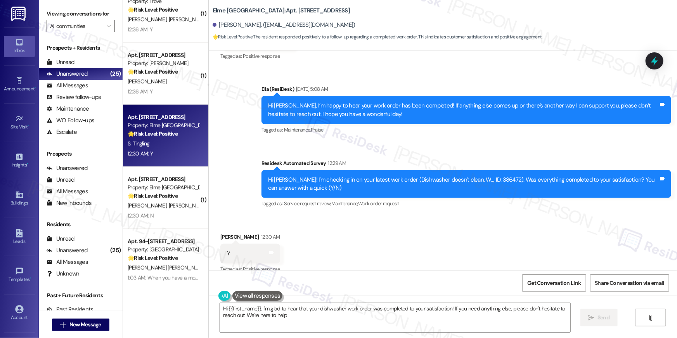
type textarea "Hi {{first_name}}, I'm glad to hear that your dishwasher work order was complet…"
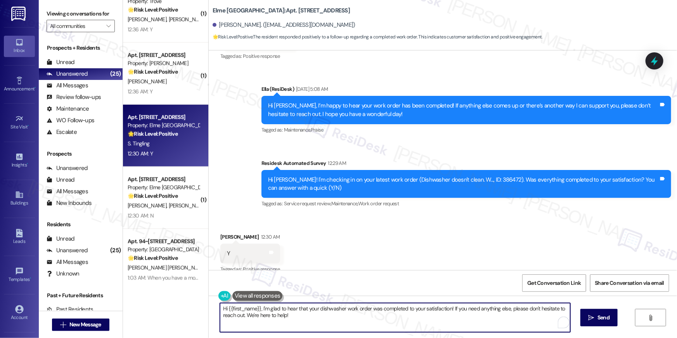
click at [391, 320] on textarea "Hi {{first_name}}, I'm glad to hear that your dishwasher work order was complet…" at bounding box center [395, 317] width 350 height 29
click at [589, 319] on icon "" at bounding box center [591, 317] width 6 height 6
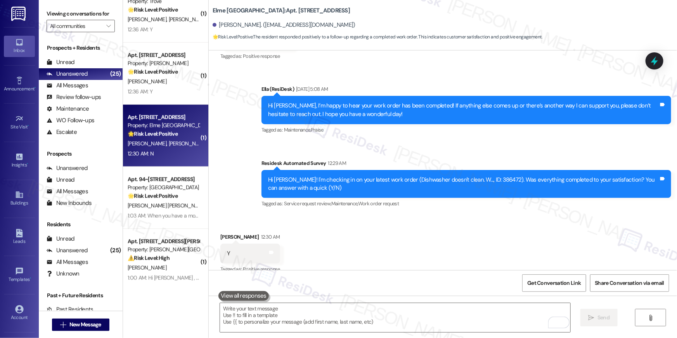
click at [176, 125] on div "Property: Elme [GEOGRAPHIC_DATA]" at bounding box center [164, 125] width 72 height 8
type textarea "Fetching suggested responses. Please feel free to read through the conversation…"
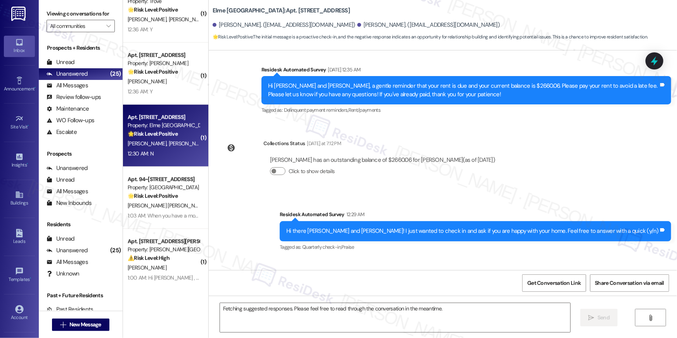
scroll to position [15216, 0]
click at [240, 311] on textarea "Hi {{first_name}}, I understand you're not happy with your home. Could you plea…" at bounding box center [395, 317] width 350 height 29
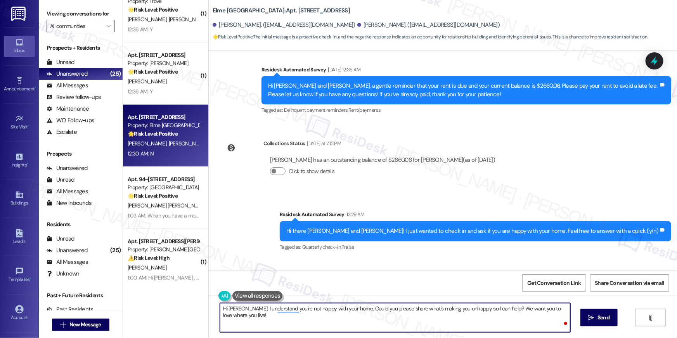
type textarea "Hi Alan, I understand you're not happy with your home. Could you please share w…"
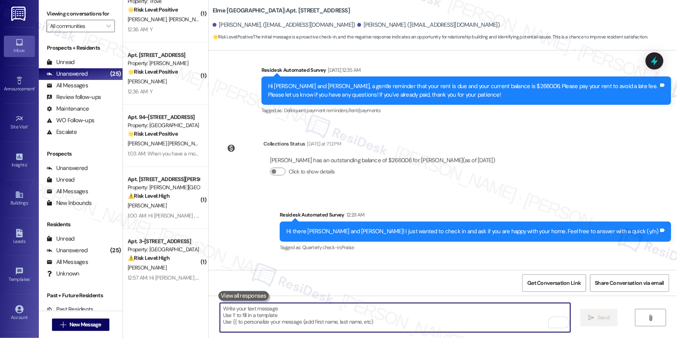
scroll to position [15270, 0]
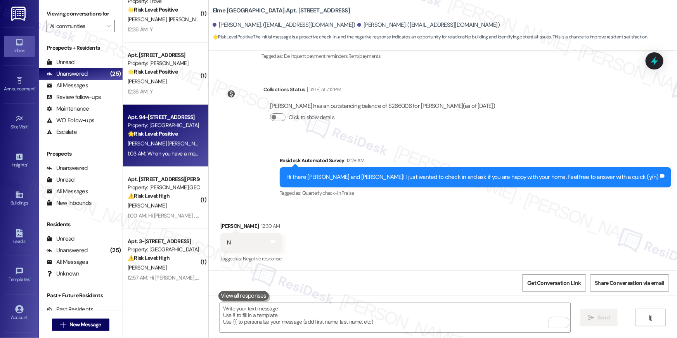
click at [171, 117] on div "Apt. 94~103, 86 Heritage Way NE" at bounding box center [164, 117] width 72 height 8
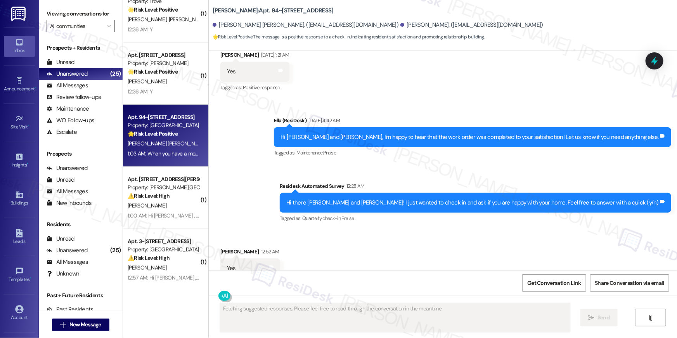
scroll to position [1567, 0]
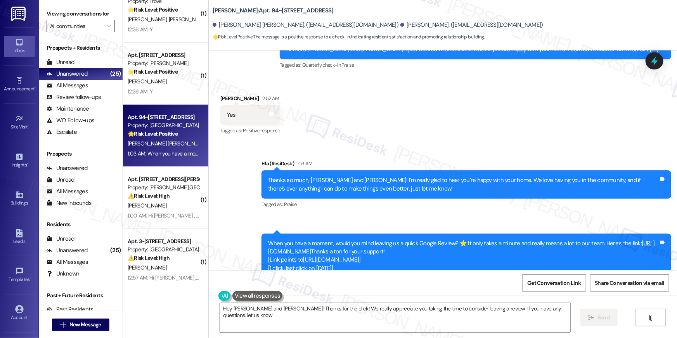
type textarea "Hey Jose and Iris! Thanks for the click! We really appreciate you taking the ti…"
click at [351, 239] on link "https://www.theresidesk.com/links/review-KZyvANjlB" at bounding box center [461, 247] width 387 height 16
click at [551, 278] on span "Get Conversation Link" at bounding box center [553, 283] width 57 height 17
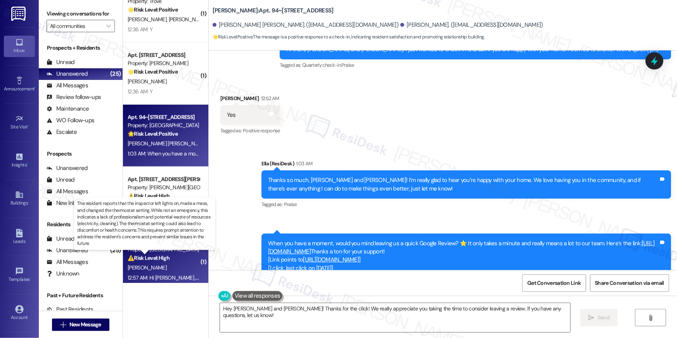
click at [159, 260] on strong "⚠️ Risk Level: High" at bounding box center [149, 257] width 42 height 7
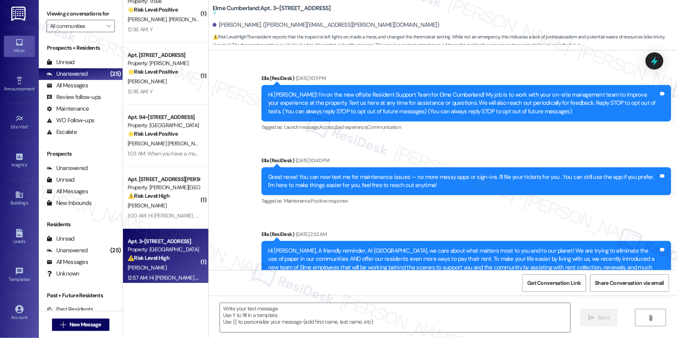
type textarea "Fetching suggested responses. Please feel free to read through the conversation…"
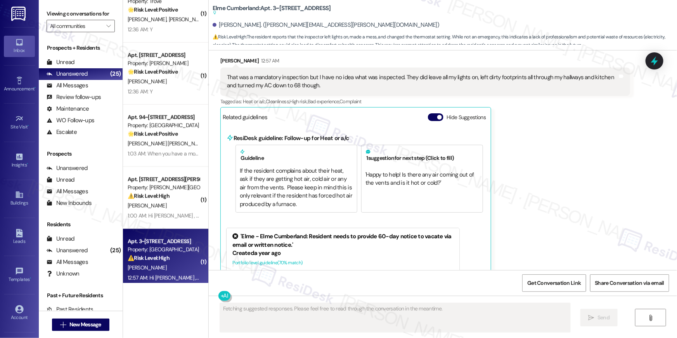
scroll to position [6417, 0]
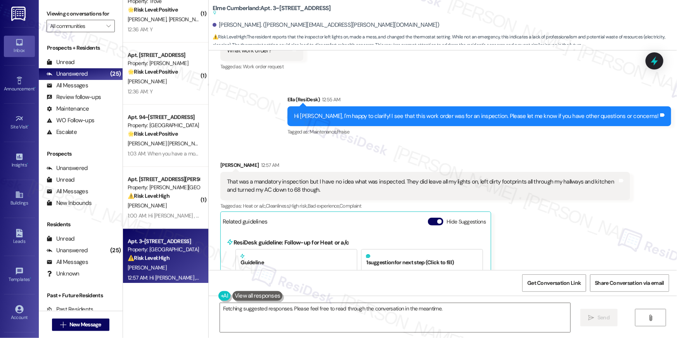
scroll to position [6373, 0]
click at [322, 316] on textarea "Hi {{first_name}}, I understand your concern about the inspection. Let me ensur…" at bounding box center [395, 317] width 350 height 29
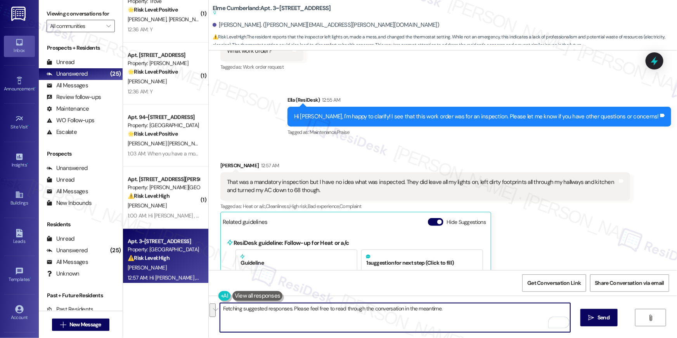
drag, startPoint x: 308, startPoint y: 319, endPoint x: 424, endPoint y: 308, distance: 116.5
click at [424, 308] on textarea "Hi {{first_name}}, I understand your concern about the inspection. Let me ensur…" at bounding box center [395, 317] width 350 height 29
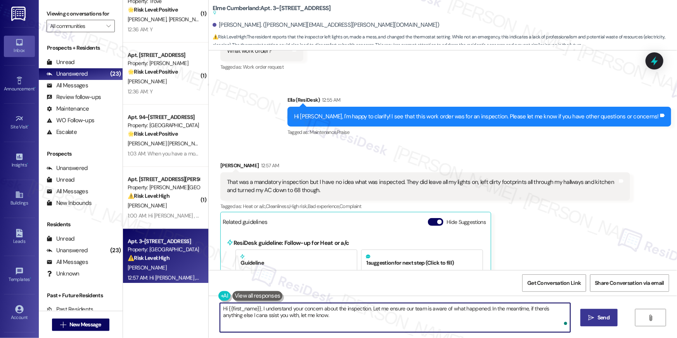
type textarea "Hi {{first_name}}, I understand your concern about the inspection. Let me ensur…"
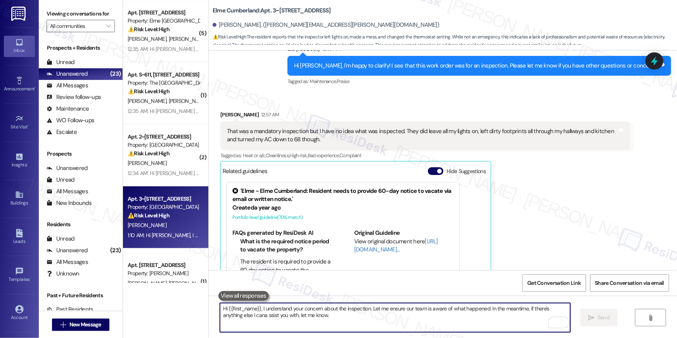
scroll to position [1206, 0]
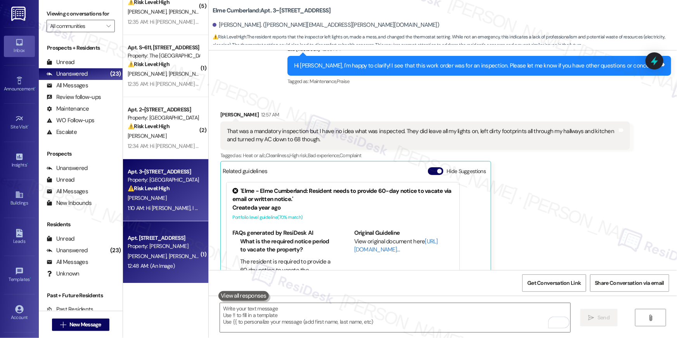
click at [171, 270] on div "12:48 AM: (An Image) 12:48 AM: (An Image)" at bounding box center [163, 266] width 73 height 10
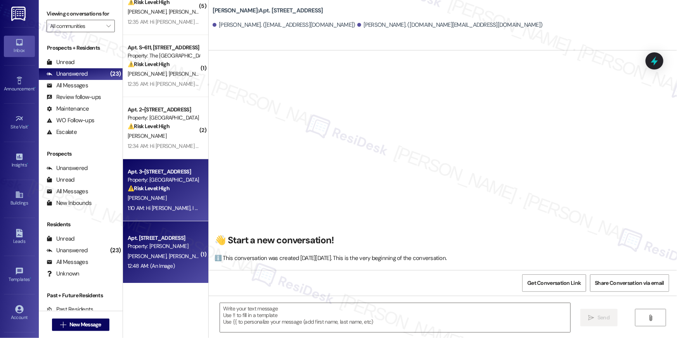
click at [165, 200] on div "[PERSON_NAME]" at bounding box center [163, 198] width 73 height 10
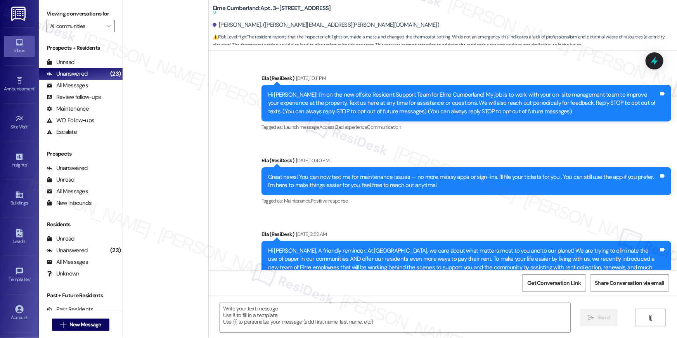
scroll to position [6600, 0]
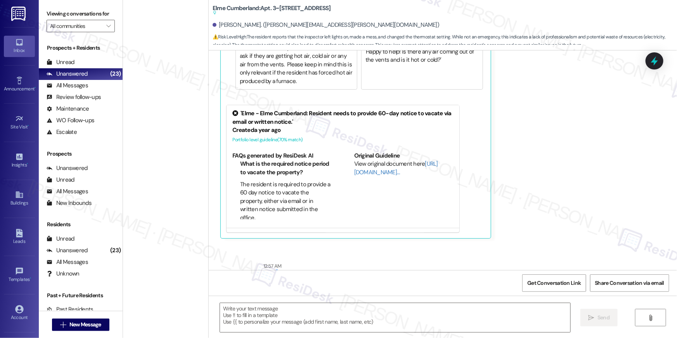
type textarea "Fetching suggested responses. Please feel free to read through the conversation…"
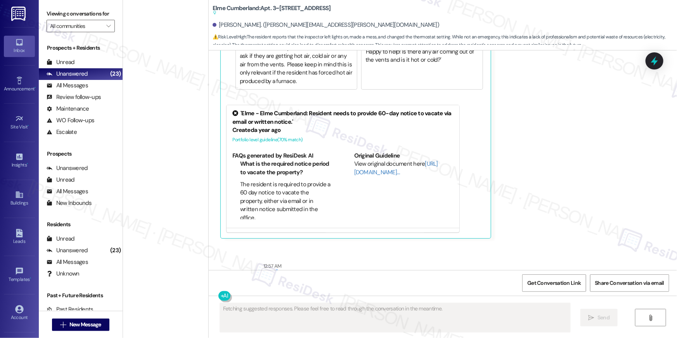
scroll to position [6523, 0]
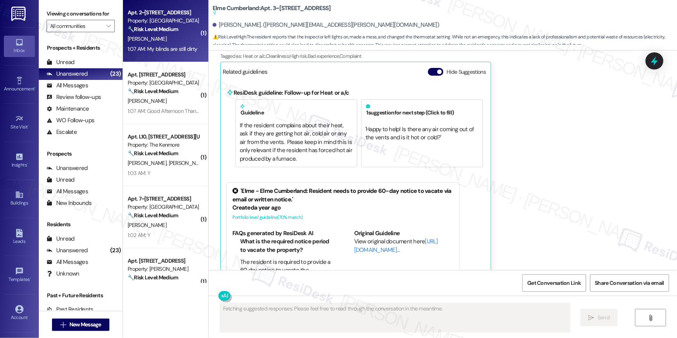
click at [175, 39] on div "[PERSON_NAME]" at bounding box center [163, 39] width 73 height 10
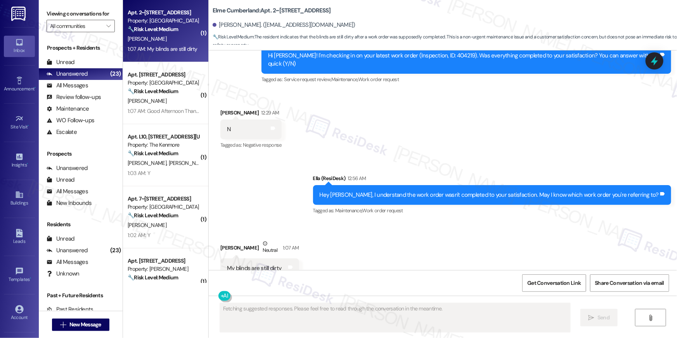
scroll to position [1916, 0]
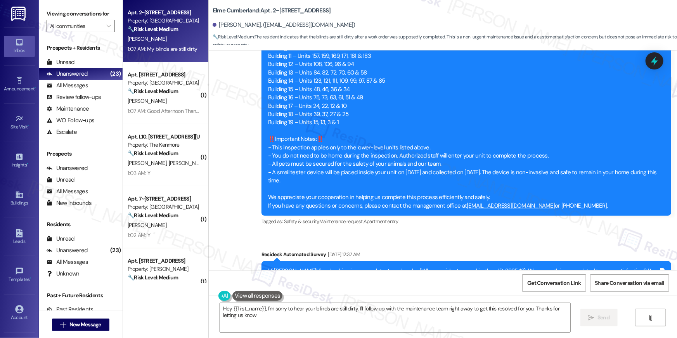
type textarea "Hey {{first_name}}, I'm sorry to hear your blinds are still dirty. I'll follow …"
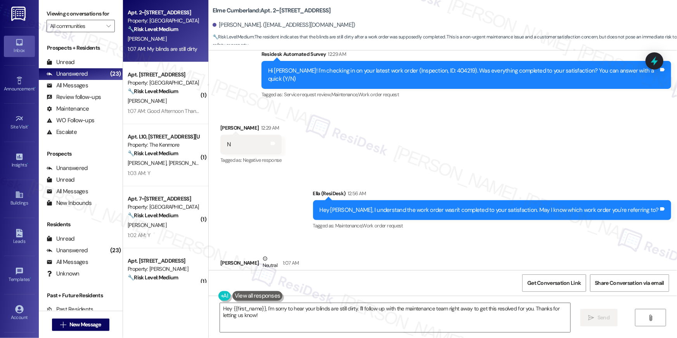
scroll to position [1762, 0]
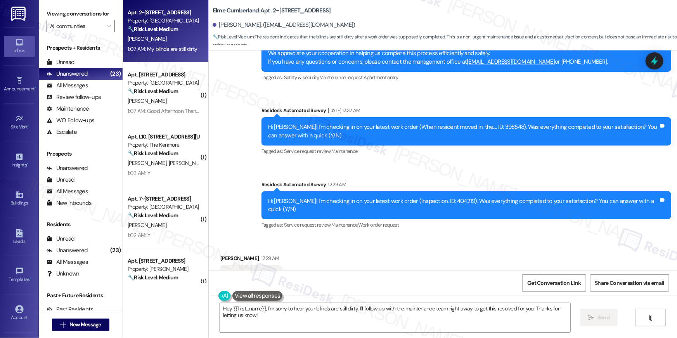
click at [477, 123] on div "Hi [PERSON_NAME]! I'm checking in on your latest work order (When resident move…" at bounding box center [463, 131] width 390 height 17
copy div "398548"
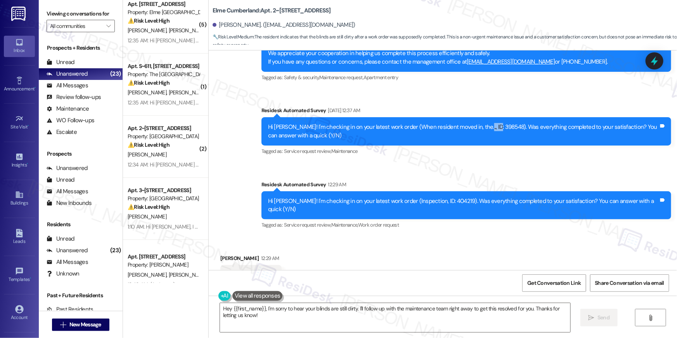
scroll to position [1206, 0]
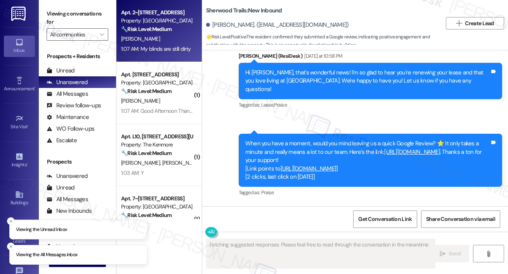
scroll to position [1061, 0]
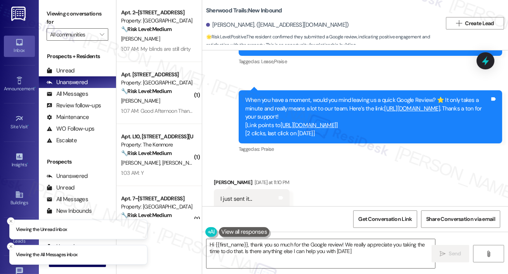
type textarea "Hi {{first_name}}, thank you so much for the Google review! We really appreciat…"
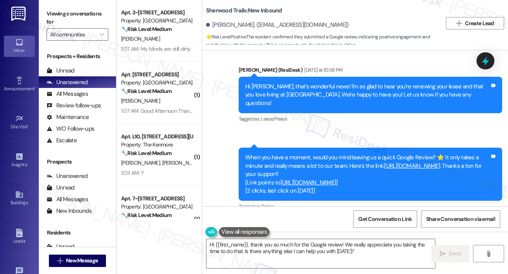
scroll to position [987, 0]
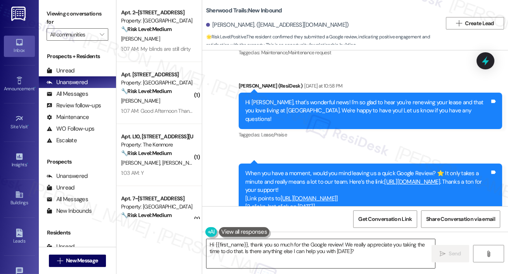
click at [371, 252] on textarea "Hi {{first_name}}, thank you so much for the Google review! We really appreciat…" at bounding box center [320, 253] width 228 height 29
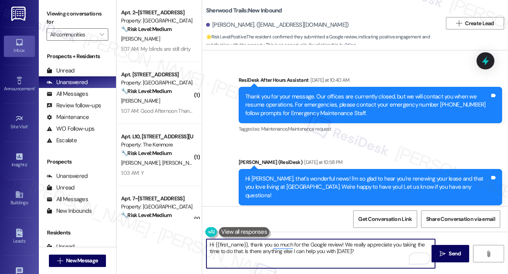
scroll to position [1061, 0]
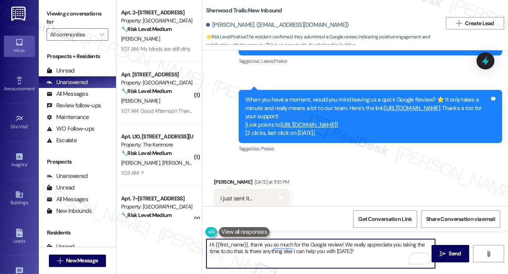
click at [370, 257] on textarea "Hi {{first_name}}, thank you so much for the Google review! We really appreciat…" at bounding box center [320, 253] width 228 height 29
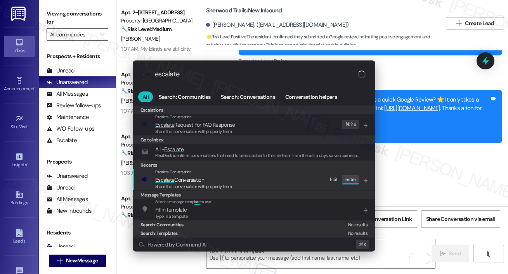
type input "escalate"
click at [245, 181] on div "Escalate Conversation Escalate Conversation Share this conversation with proper…" at bounding box center [254, 179] width 227 height 21
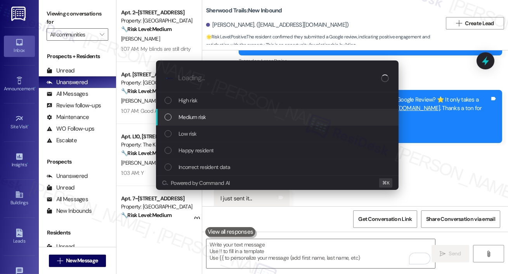
click at [191, 112] on div "Medium risk" at bounding box center [277, 117] width 242 height 17
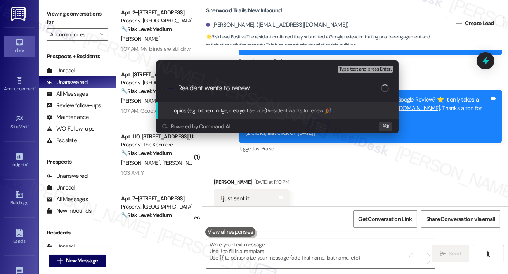
type input "Resident wants to renew 🎉"
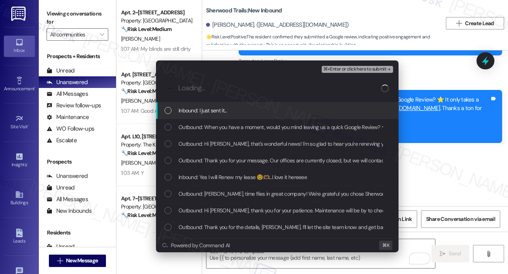
click at [166, 112] on div "List of options" at bounding box center [167, 110] width 7 height 7
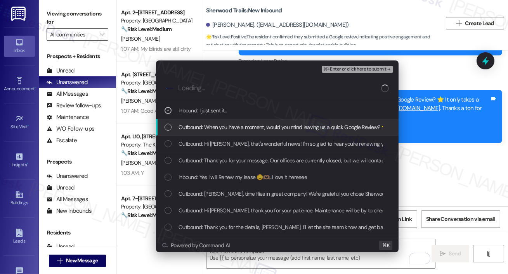
click at [168, 135] on div "Outbound: When you have a moment, would you mind leaving us a quick Google Revi…" at bounding box center [277, 127] width 242 height 17
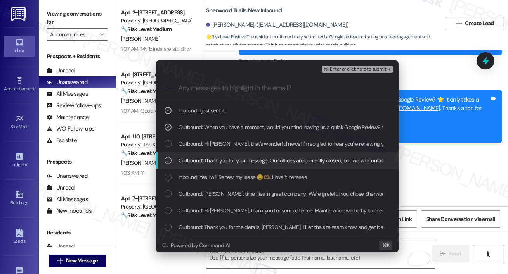
click at [166, 153] on div "Outbound: Thank you for your message. Our offices are currently closed, but we …" at bounding box center [277, 160] width 242 height 17
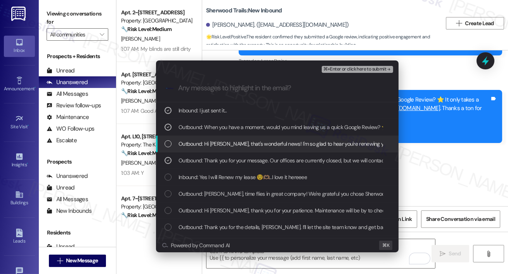
click at [167, 145] on div "List of options" at bounding box center [167, 143] width 7 height 7
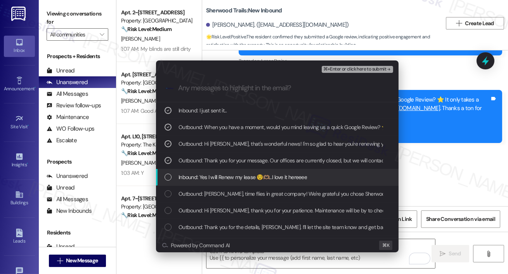
click at [166, 173] on div "Inbound: Yes I will Renew my lease 😌🫶🏽...I love it hereeee" at bounding box center [277, 177] width 227 height 9
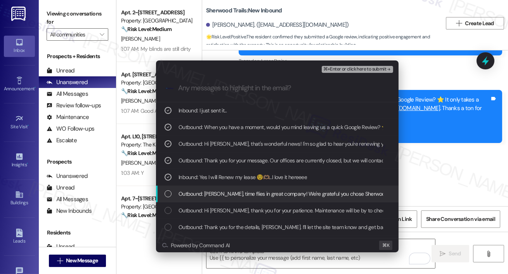
click at [165, 195] on div "List of options" at bounding box center [167, 193] width 7 height 7
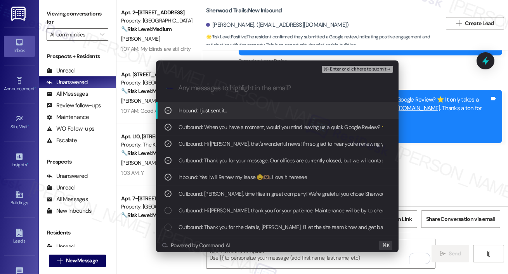
click at [357, 69] on span "⌘+Enter or click here to submit" at bounding box center [354, 69] width 63 height 5
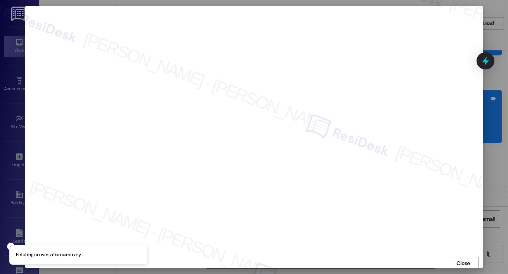
scroll to position [2, 0]
click at [461, 260] on span "Close" at bounding box center [463, 262] width 14 height 8
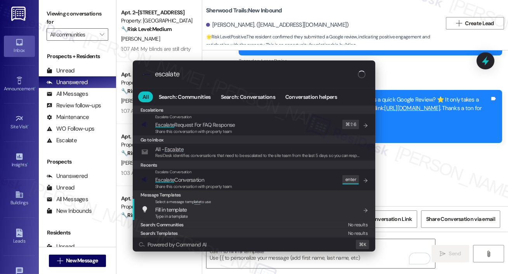
type input "escalate"
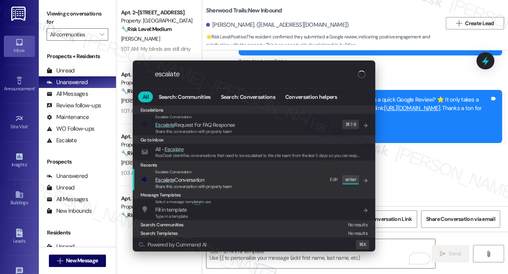
click at [260, 181] on div "Escalate Conversation Escalate Conversation Share this conversation with proper…" at bounding box center [254, 179] width 227 height 21
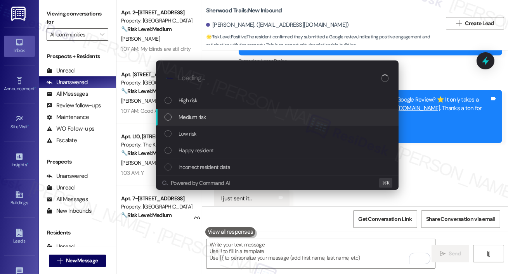
click at [203, 120] on span "Medium risk" at bounding box center [191, 117] width 27 height 9
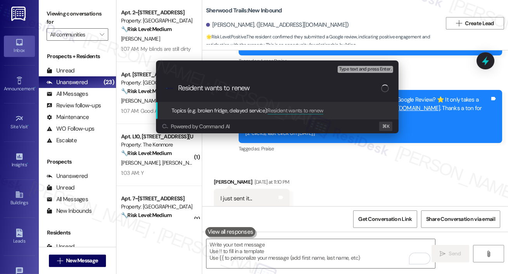
type input "Resident wants to renew 🎉"
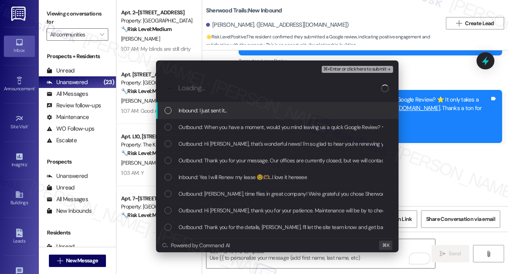
click at [169, 112] on div "List of options" at bounding box center [167, 110] width 7 height 7
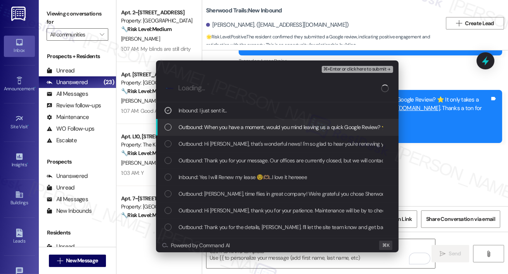
click at [172, 130] on div "Outbound: When you have a moment, would you mind leaving us a quick Google Revi…" at bounding box center [277, 127] width 227 height 9
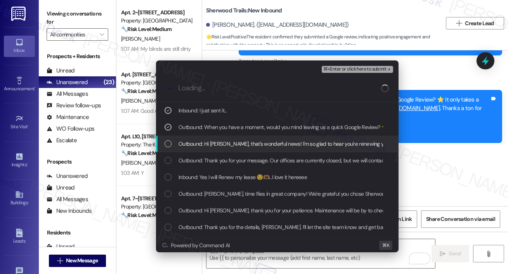
click at [169, 149] on div "Outbound: Hi Lakendria, that's wonderful news! I'm so glad to hear you're renew…" at bounding box center [277, 144] width 242 height 17
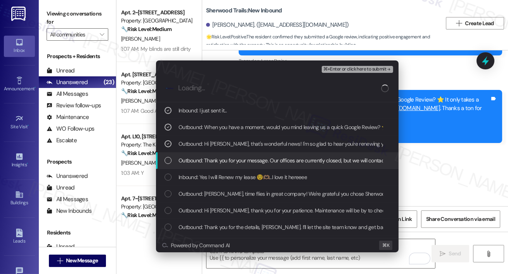
click at [169, 164] on div "List of options" at bounding box center [167, 160] width 7 height 7
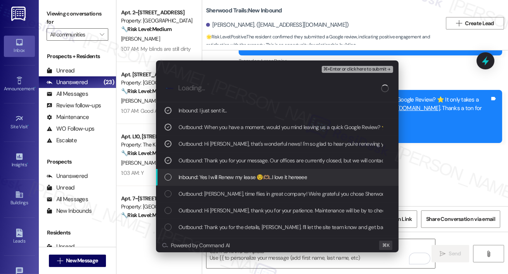
click at [168, 177] on div "List of options" at bounding box center [167, 177] width 7 height 7
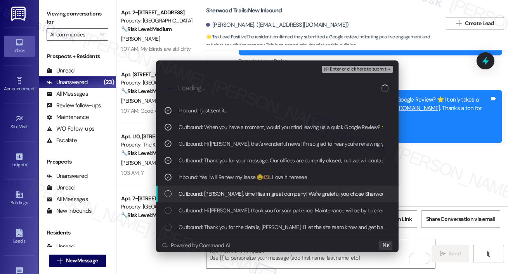
click at [167, 196] on div "List of options" at bounding box center [167, 193] width 7 height 7
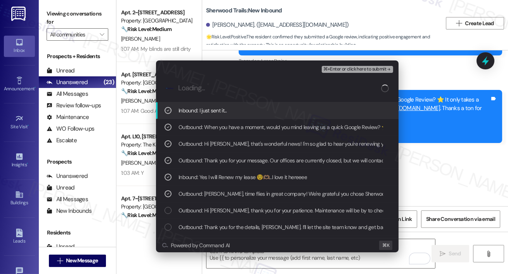
click at [351, 68] on span "⌘+Enter or click here to submit" at bounding box center [354, 69] width 63 height 5
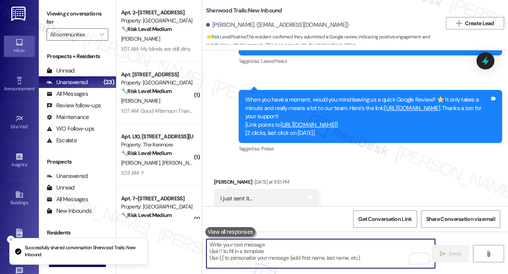
scroll to position [1061, 0]
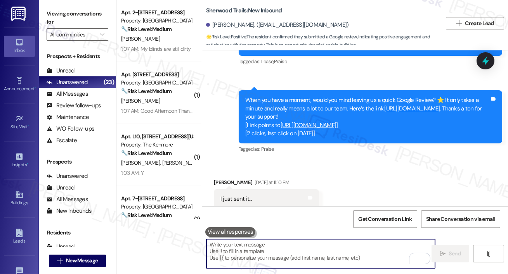
click at [397, 105] on link "https://www.theresidesk.com/links/review-XAHS7GzIr" at bounding box center [412, 109] width 56 height 8
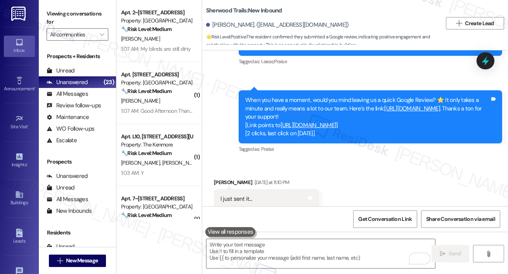
click at [232, 9] on b "Sherwood Trails: New Inbound" at bounding box center [244, 11] width 76 height 8
copy div "Sherwood Trails: New Inbound"
click at [390, 218] on span "Get Conversation Link" at bounding box center [385, 219] width 54 height 8
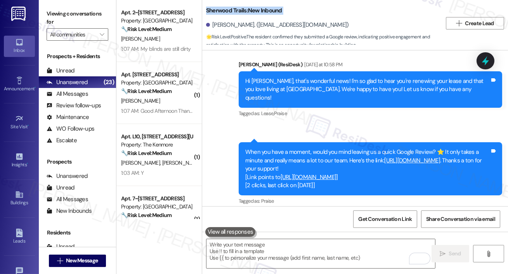
scroll to position [1008, 0]
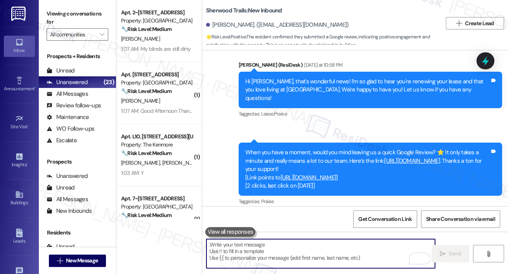
click at [252, 260] on textarea "To enrich screen reader interactions, please activate Accessibility in Grammarl…" at bounding box center [320, 253] width 228 height 29
paste textarea "Thank you so much for your wonderful 5-star review, {{first_name}}! We truly ap…"
type textarea "Thank you so much for your wonderful 5-star review, {{first_name}}! We truly ap…"
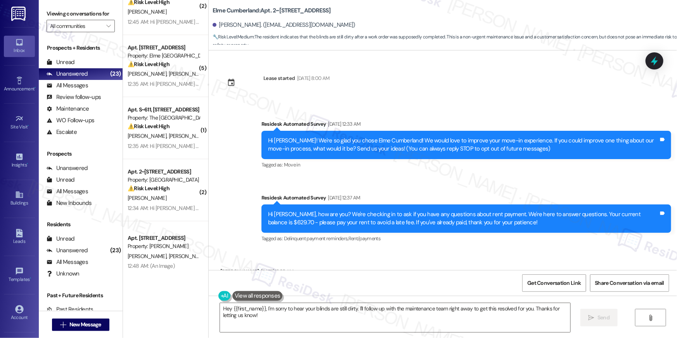
scroll to position [1762, 0]
